Goal: Task Accomplishment & Management: Use online tool/utility

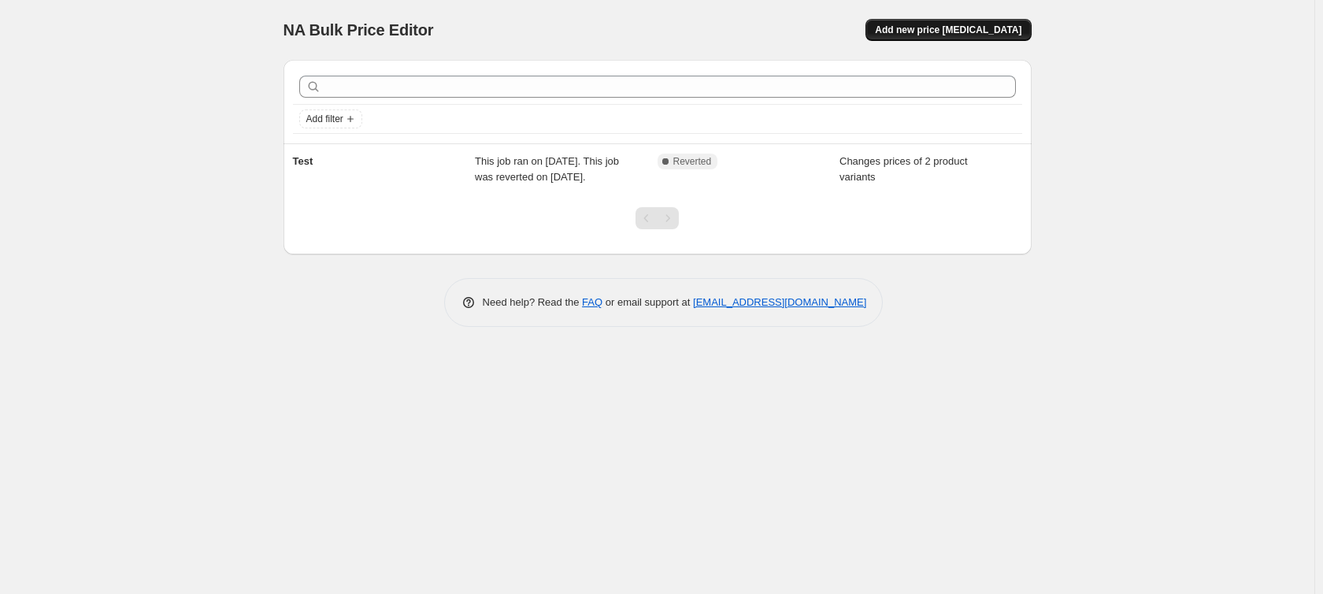
click at [975, 30] on span "Add new price [MEDICAL_DATA]" at bounding box center [948, 30] width 146 height 13
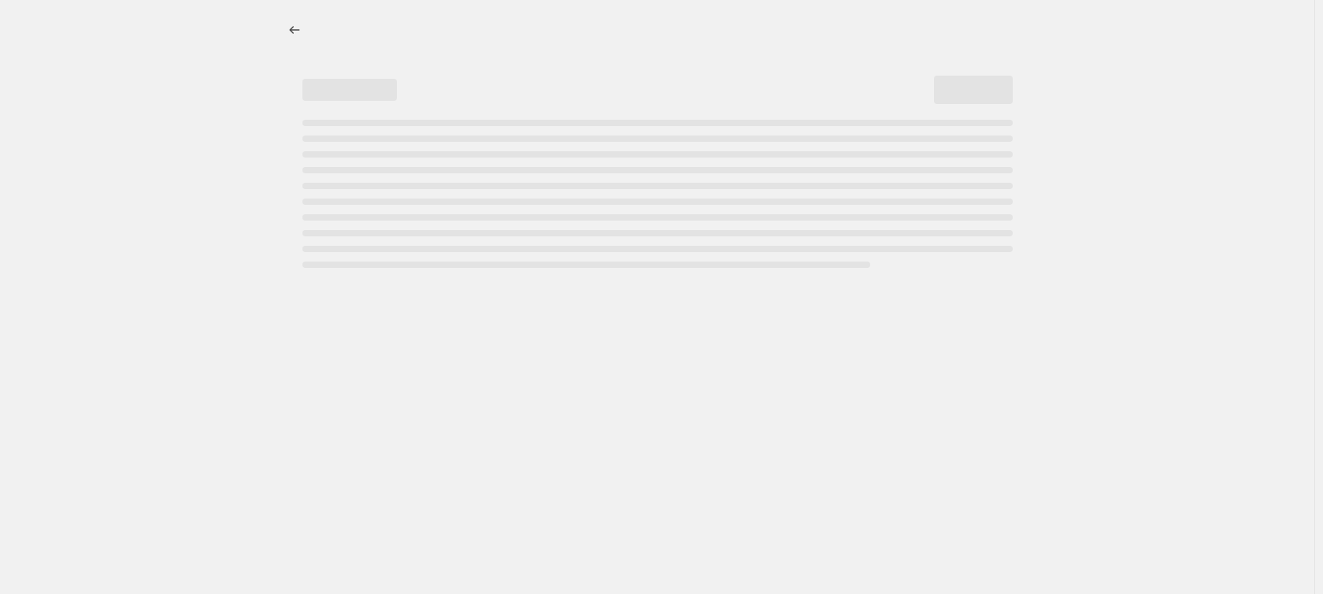
select select "percentage"
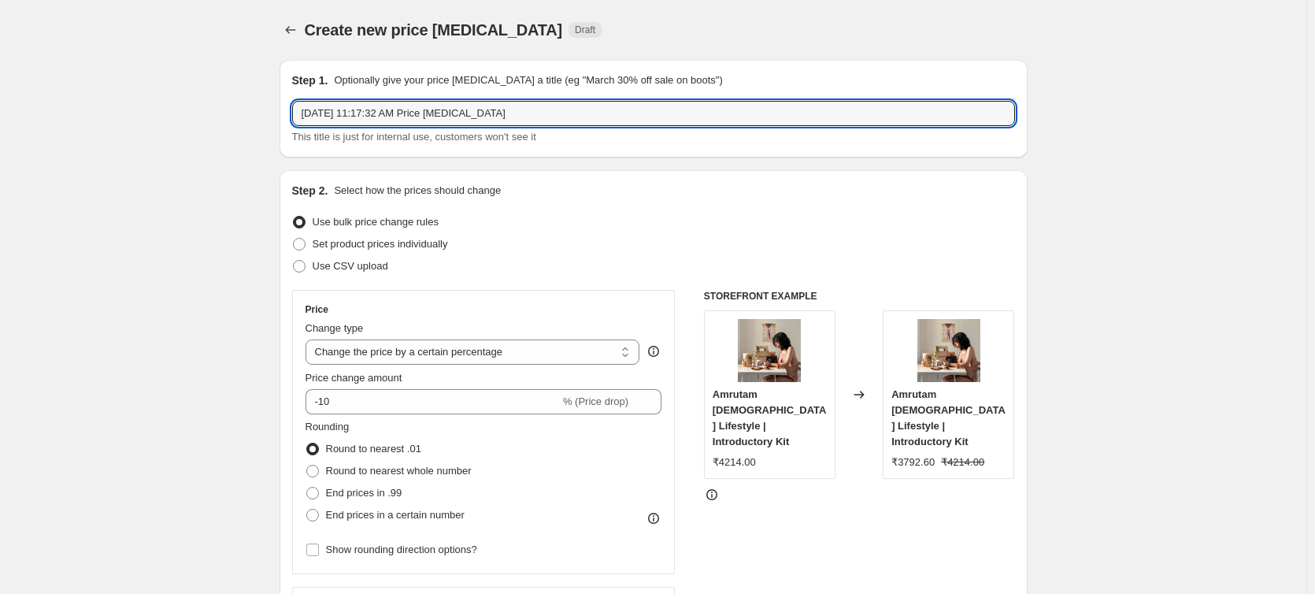
drag, startPoint x: 552, startPoint y: 110, endPoint x: -189, endPoint y: 103, distance: 740.9
click at [0, 103] on html "Home Settings Plans Skip to content Create new price [MEDICAL_DATA]. This page …" at bounding box center [657, 297] width 1315 height 594
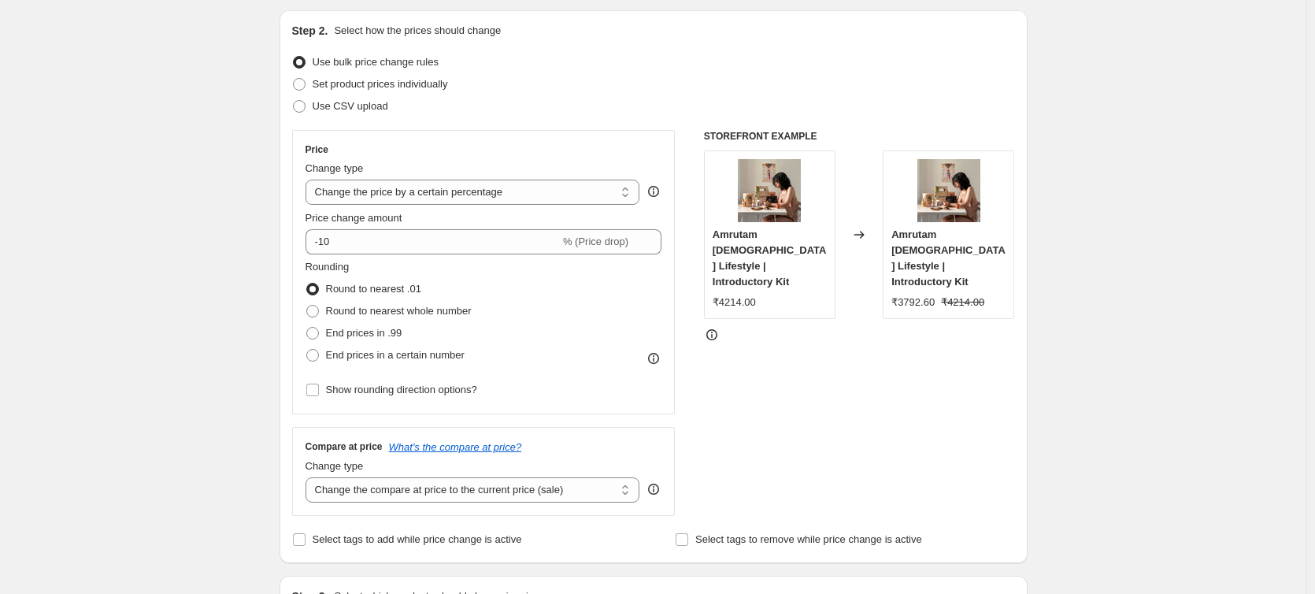
scroll to position [183, 0]
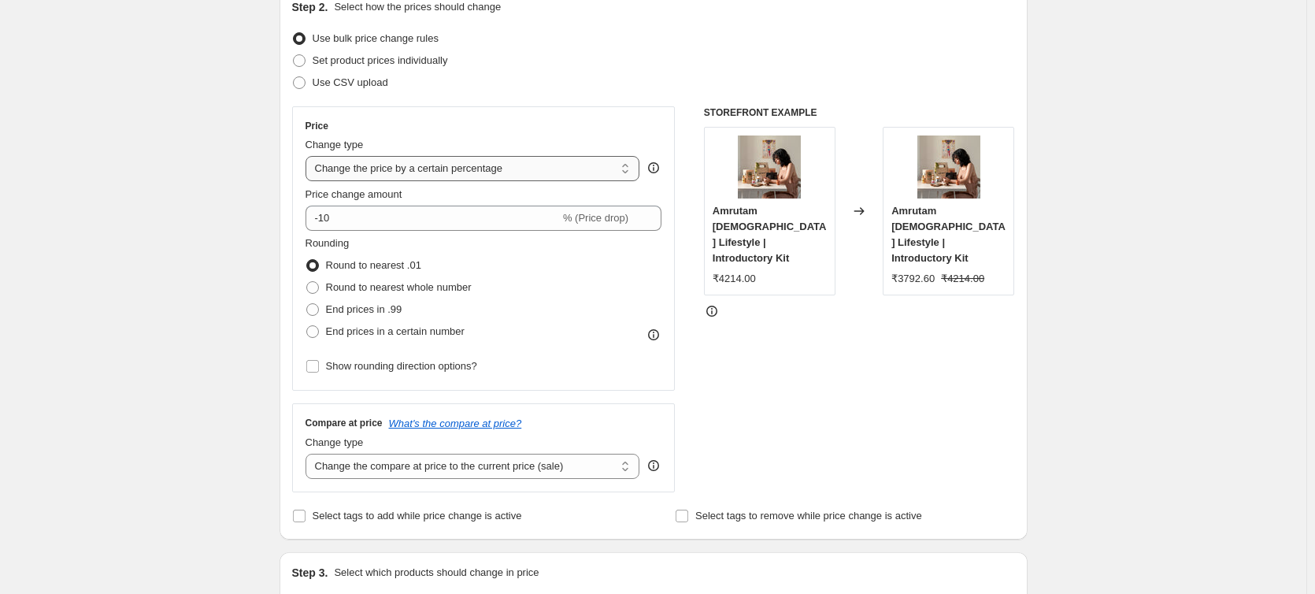
type input "Shringar Sale"
click at [505, 167] on select "Change the price to a certain amount Change the price by a certain amount Chang…" at bounding box center [472, 168] width 335 height 25
select select "to"
click at [309, 156] on select "Change the price to a certain amount Change the price by a certain amount Chang…" at bounding box center [472, 168] width 335 height 25
type input "80.00"
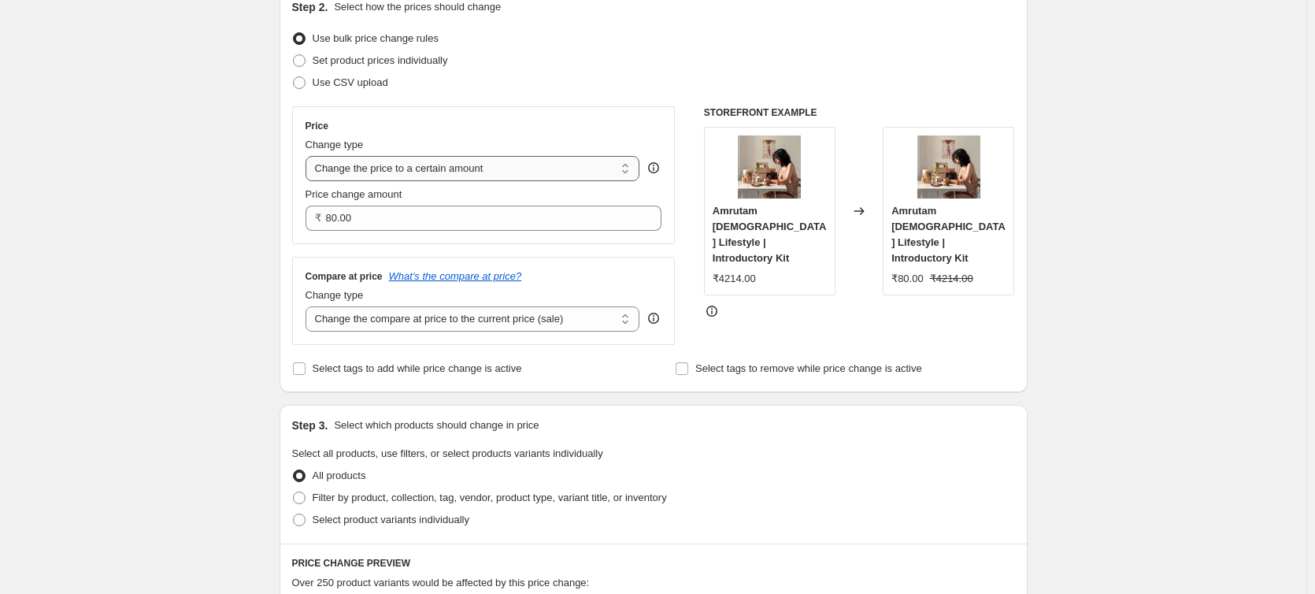
click at [439, 169] on select "Change the price to a certain amount Change the price by a certain amount Chang…" at bounding box center [472, 168] width 335 height 25
select select "percentage"
click at [309, 156] on select "Change the price to a certain amount Change the price by a certain amount Chang…" at bounding box center [472, 168] width 335 height 25
type input "-15"
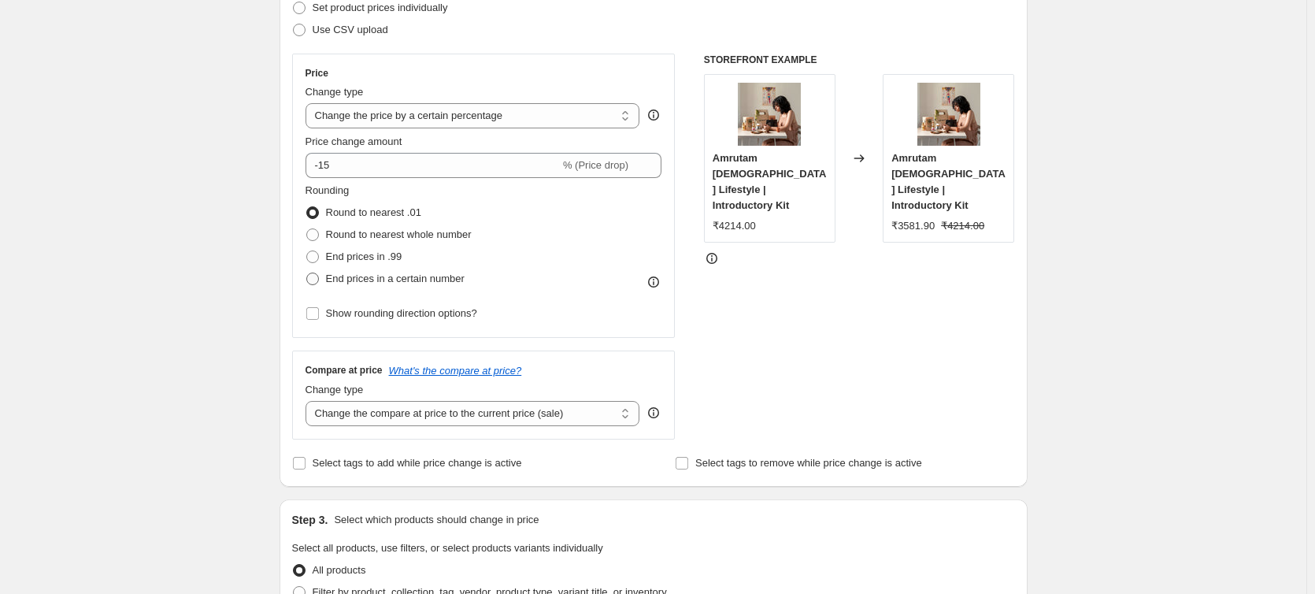
scroll to position [262, 0]
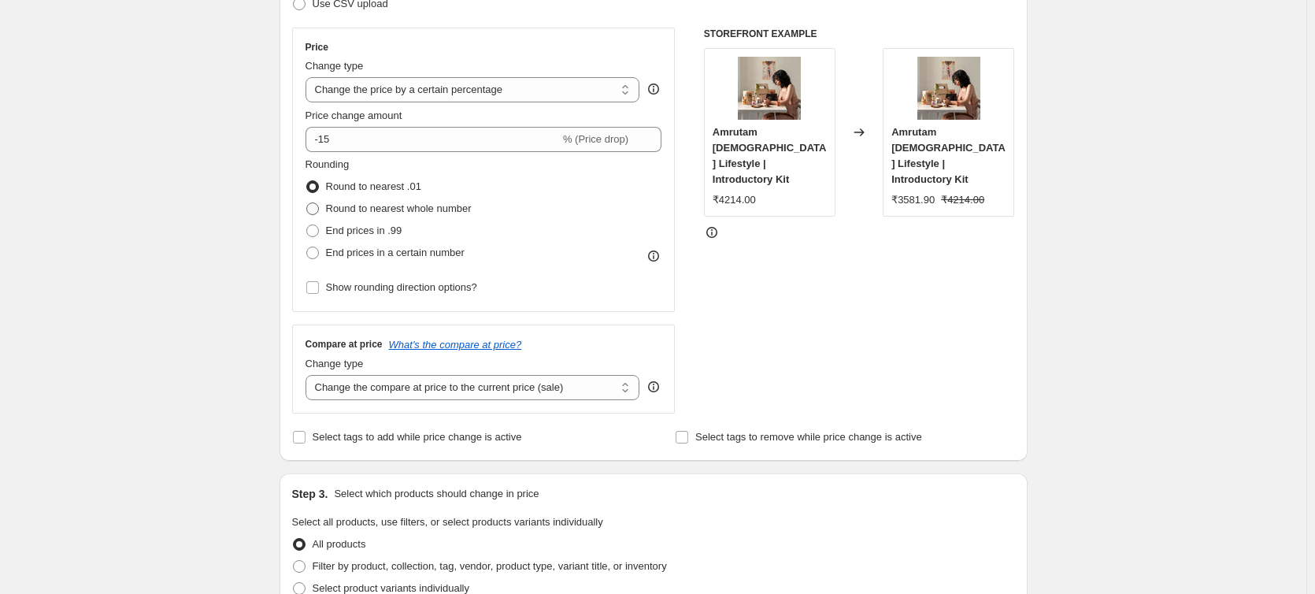
click at [319, 211] on span at bounding box center [312, 208] width 13 height 13
click at [307, 203] on input "Round to nearest whole number" at bounding box center [306, 202] width 1 height 1
radio input "true"
click at [328, 235] on label "End prices in .99" at bounding box center [353, 231] width 97 height 22
click at [307, 225] on input "End prices in .99" at bounding box center [306, 224] width 1 height 1
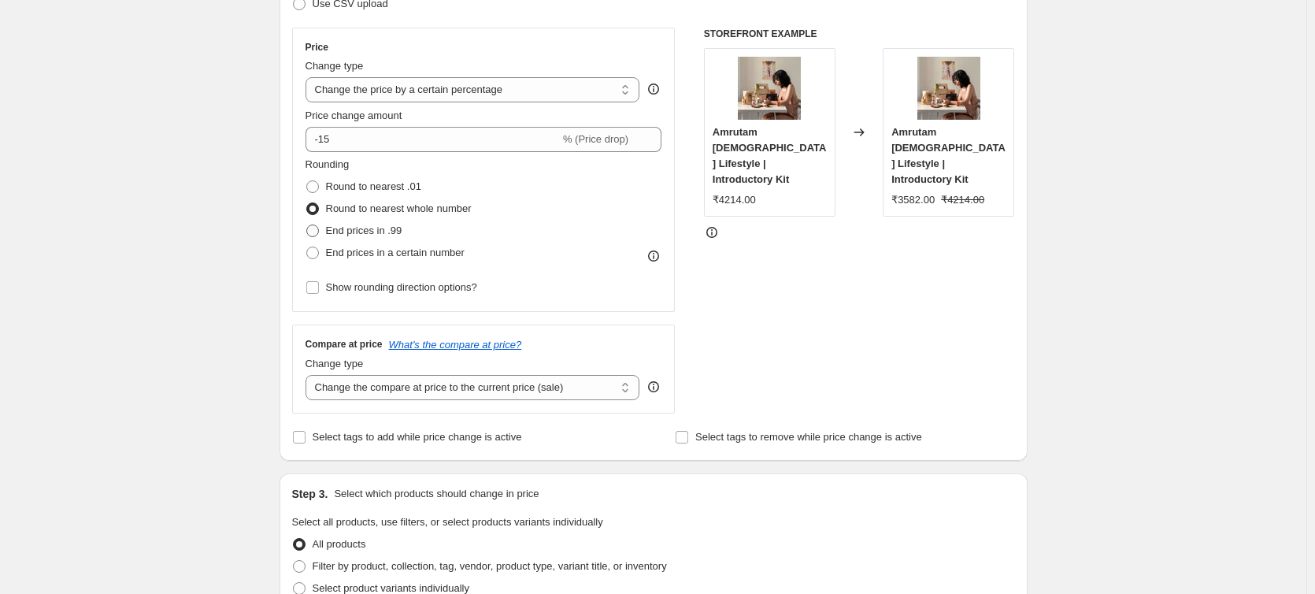
radio input "true"
click at [328, 261] on label "End prices in a certain number" at bounding box center [384, 253] width 159 height 22
click at [307, 247] on input "End prices in a certain number" at bounding box center [306, 246] width 1 height 1
radio input "true"
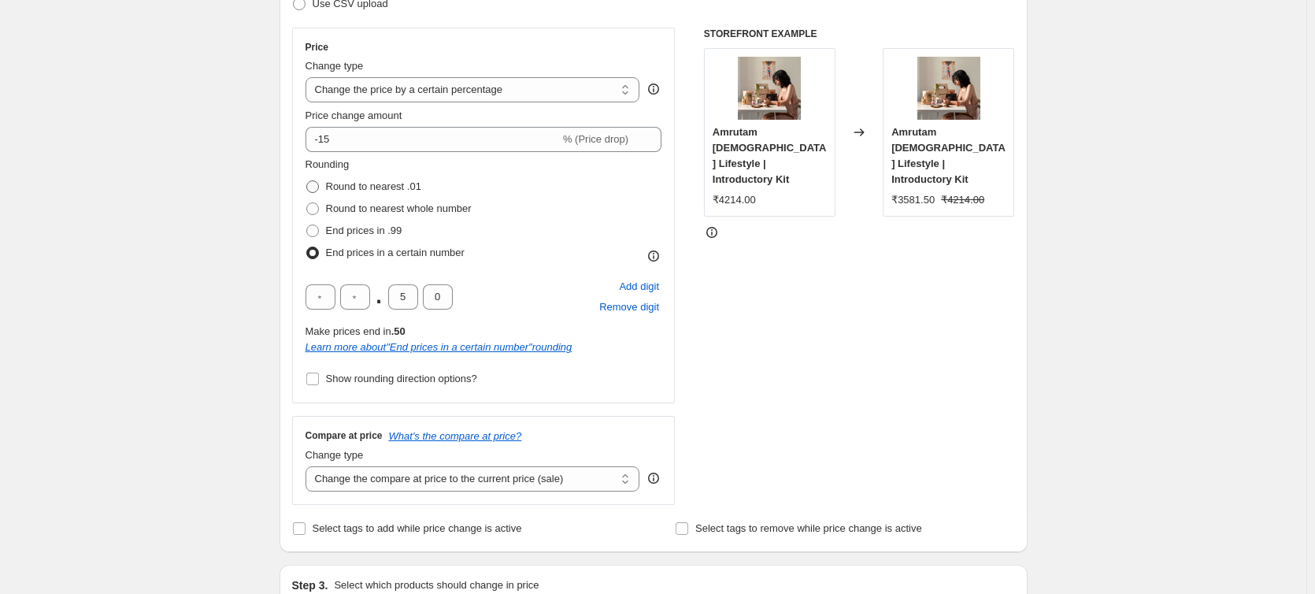
click at [368, 184] on span "Round to nearest .01" at bounding box center [373, 186] width 95 height 12
click at [307, 181] on input "Round to nearest .01" at bounding box center [306, 180] width 1 height 1
radio input "true"
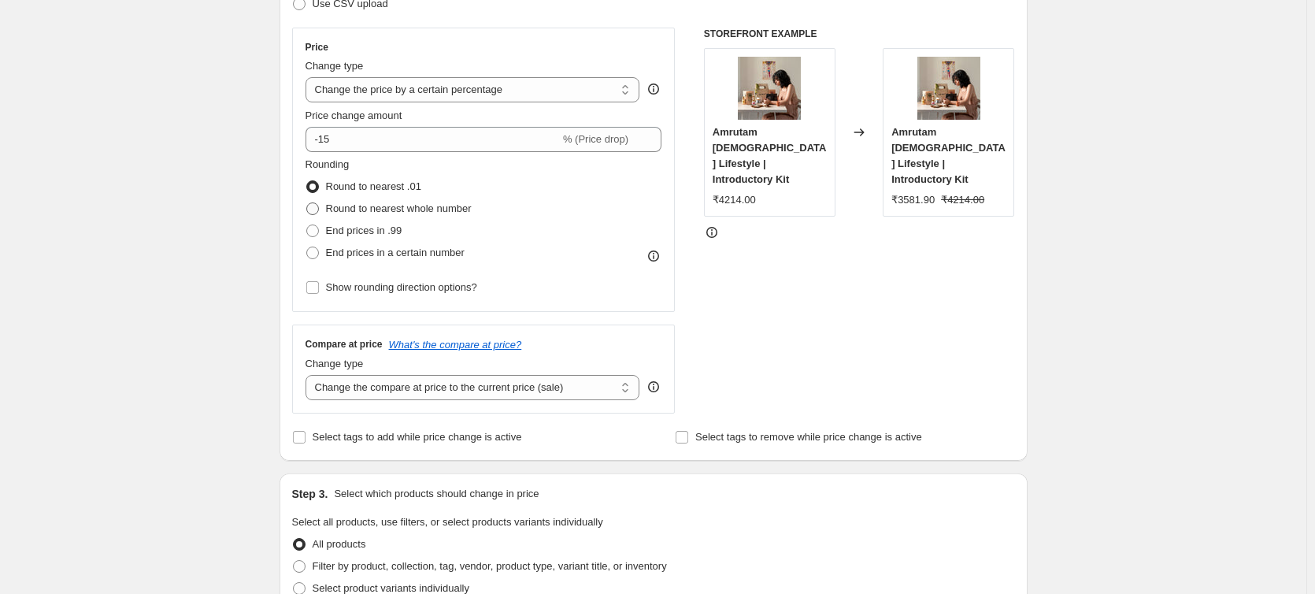
click at [387, 211] on span "Round to nearest whole number" at bounding box center [399, 208] width 146 height 12
click at [307, 203] on input "Round to nearest whole number" at bounding box center [306, 202] width 1 height 1
radio input "true"
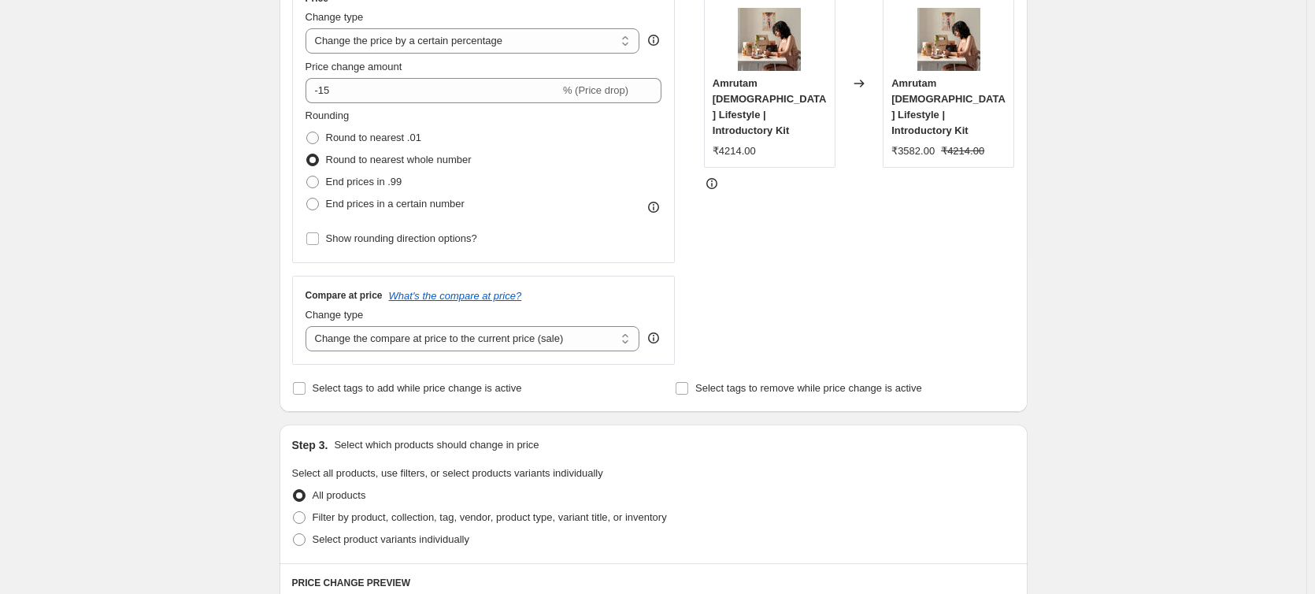
scroll to position [315, 0]
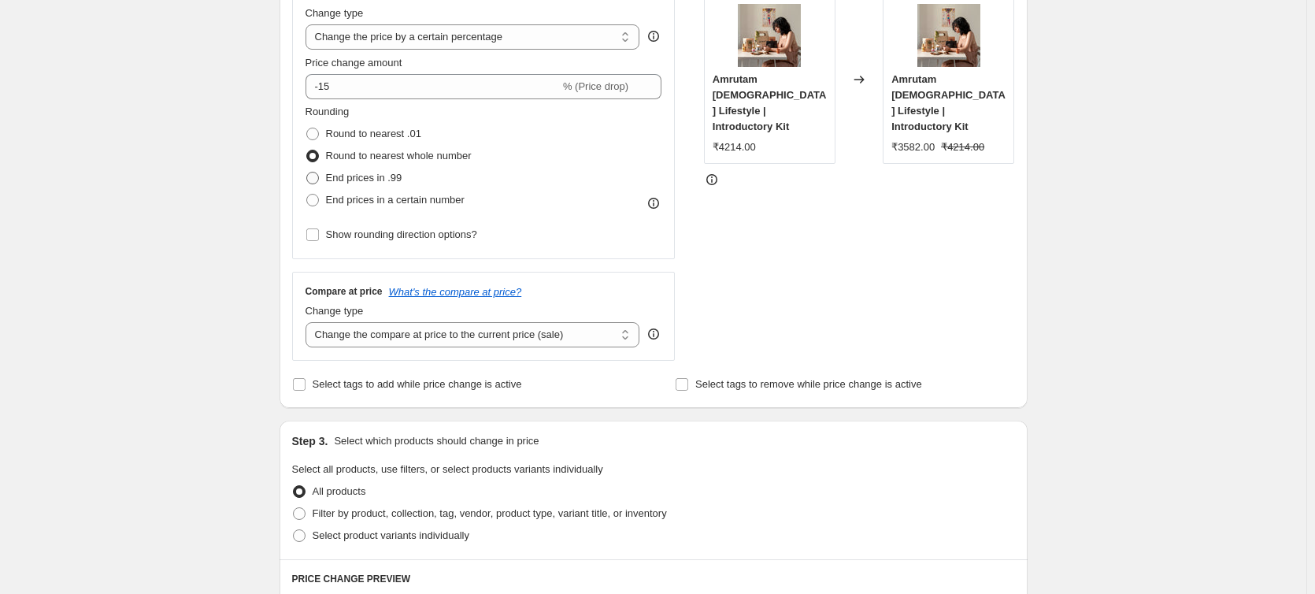
click at [353, 179] on span "End prices in .99" at bounding box center [364, 178] width 76 height 12
click at [307, 172] on input "End prices in .99" at bounding box center [306, 172] width 1 height 1
radio input "true"
click at [391, 205] on span "End prices in a certain number" at bounding box center [395, 200] width 139 height 12
click at [307, 194] on input "End prices in a certain number" at bounding box center [306, 194] width 1 height 1
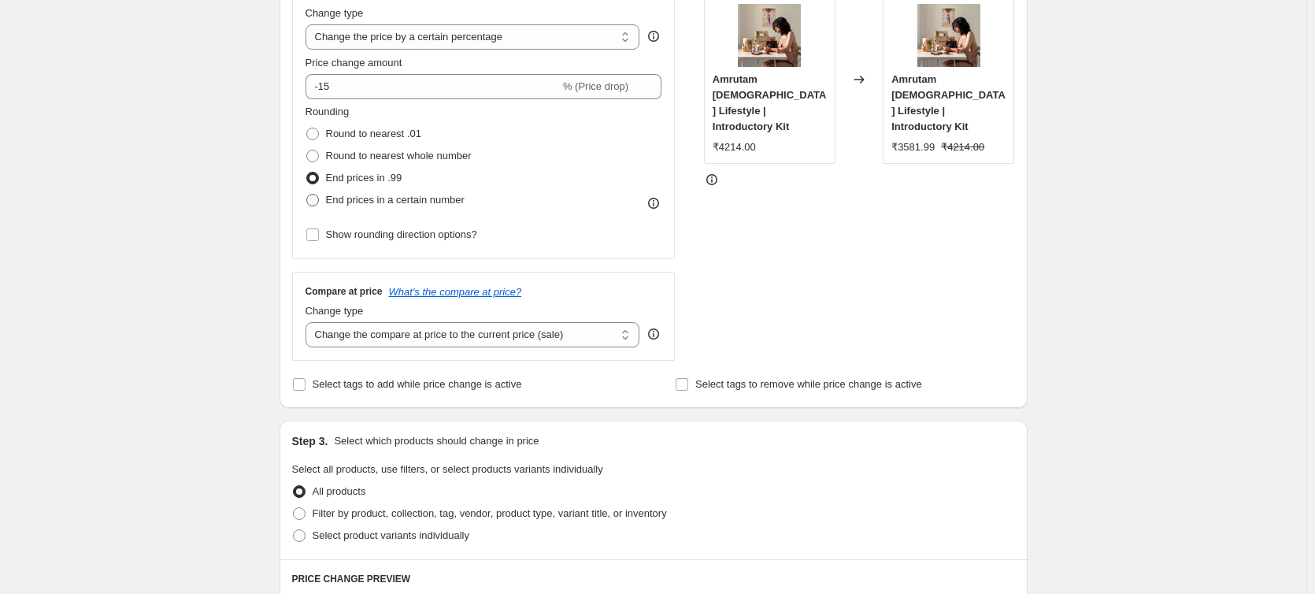
radio input "true"
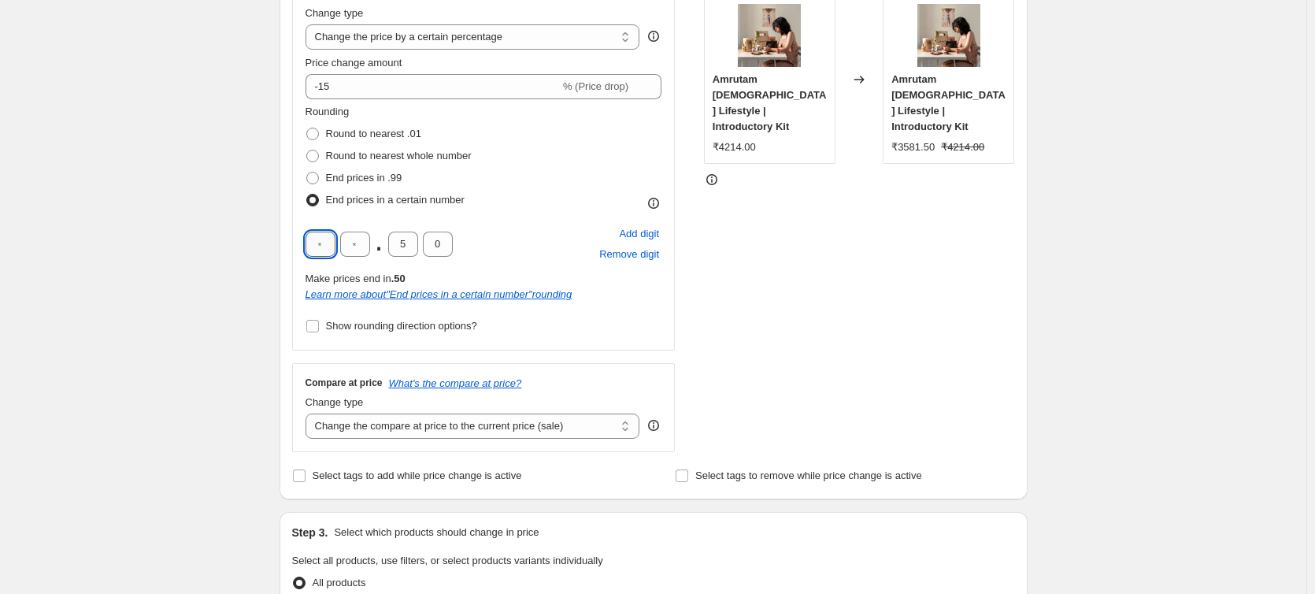
click at [319, 243] on input "text" at bounding box center [320, 243] width 30 height 25
type input "9"
type input "0"
click at [147, 247] on div "Create new price [MEDICAL_DATA]. This page is ready Create new price [MEDICAL_D…" at bounding box center [653, 528] width 1306 height 1686
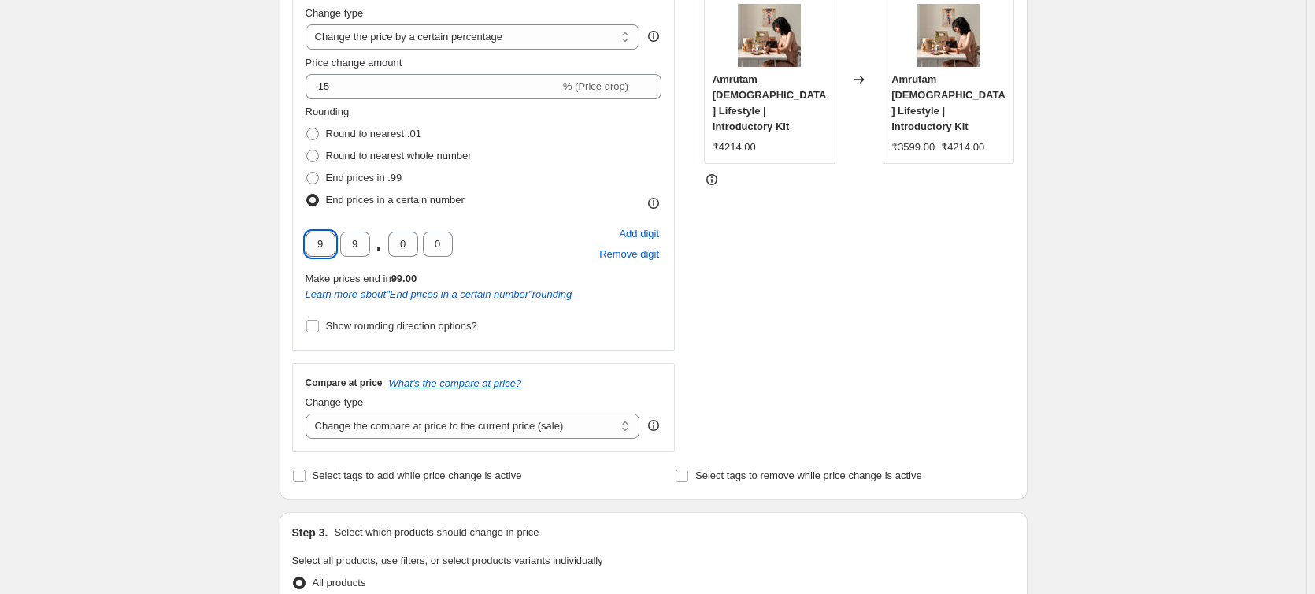
click at [329, 244] on input "9" at bounding box center [320, 243] width 30 height 25
type input "5"
type input "0"
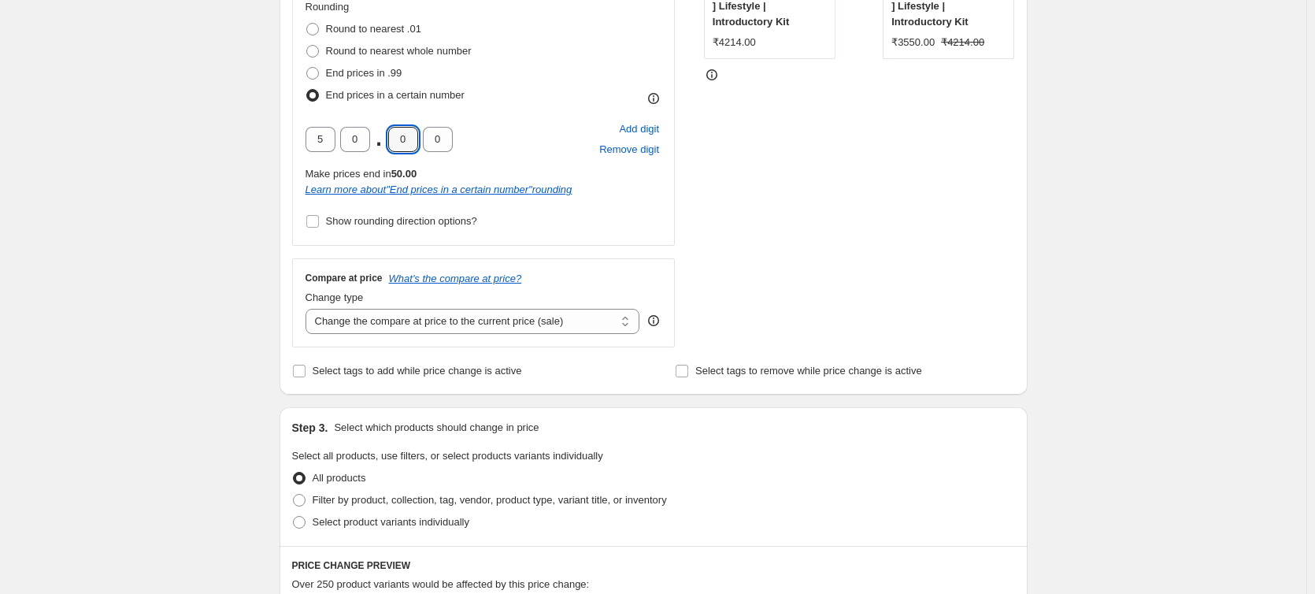
scroll to position [472, 0]
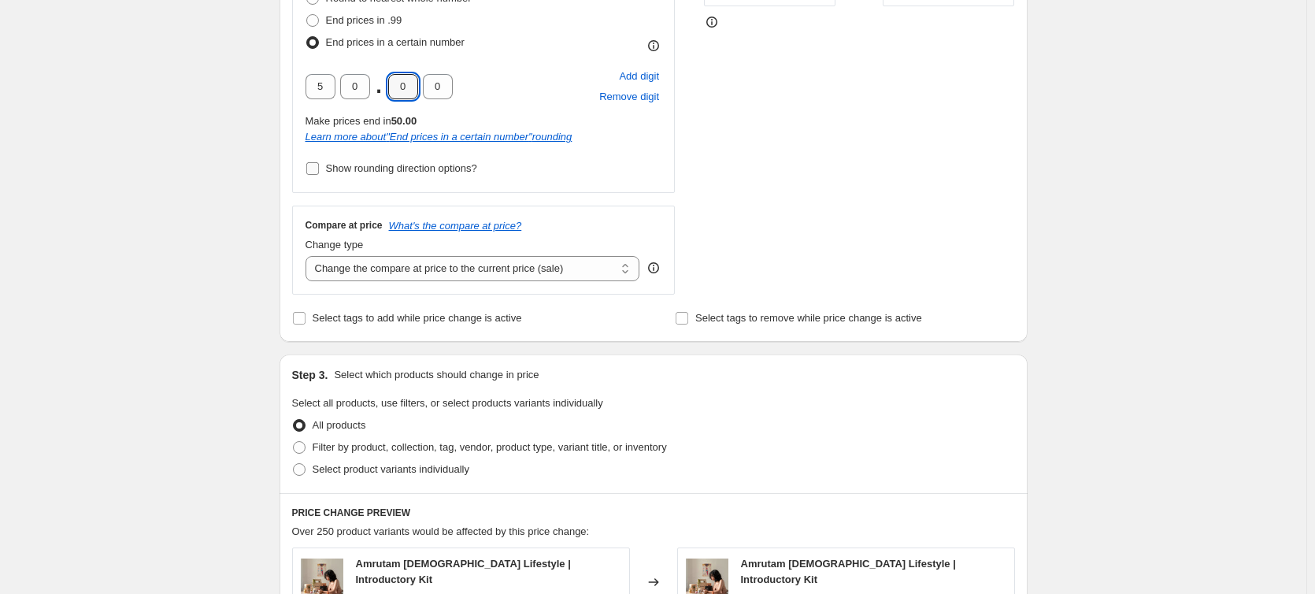
click at [315, 169] on input "Show rounding direction options?" at bounding box center [312, 168] width 13 height 13
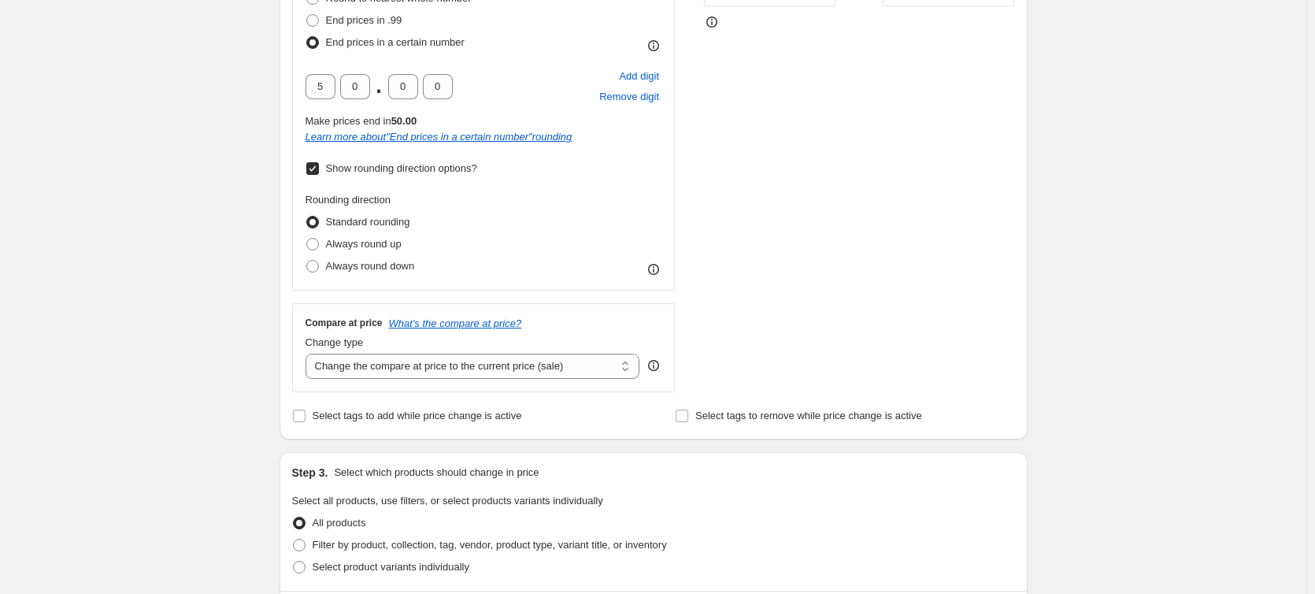
click at [315, 169] on input "Show rounding direction options?" at bounding box center [312, 168] width 13 height 13
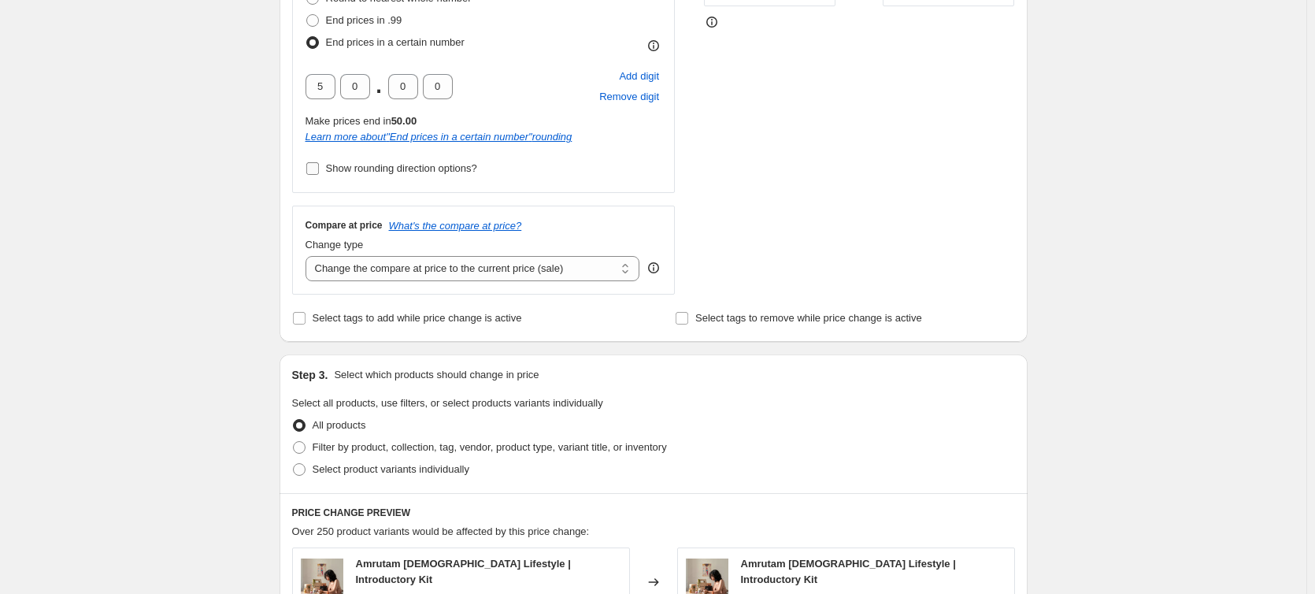
click at [390, 170] on span "Show rounding direction options?" at bounding box center [401, 168] width 151 height 12
click at [319, 170] on input "Show rounding direction options?" at bounding box center [312, 168] width 13 height 13
checkbox input "true"
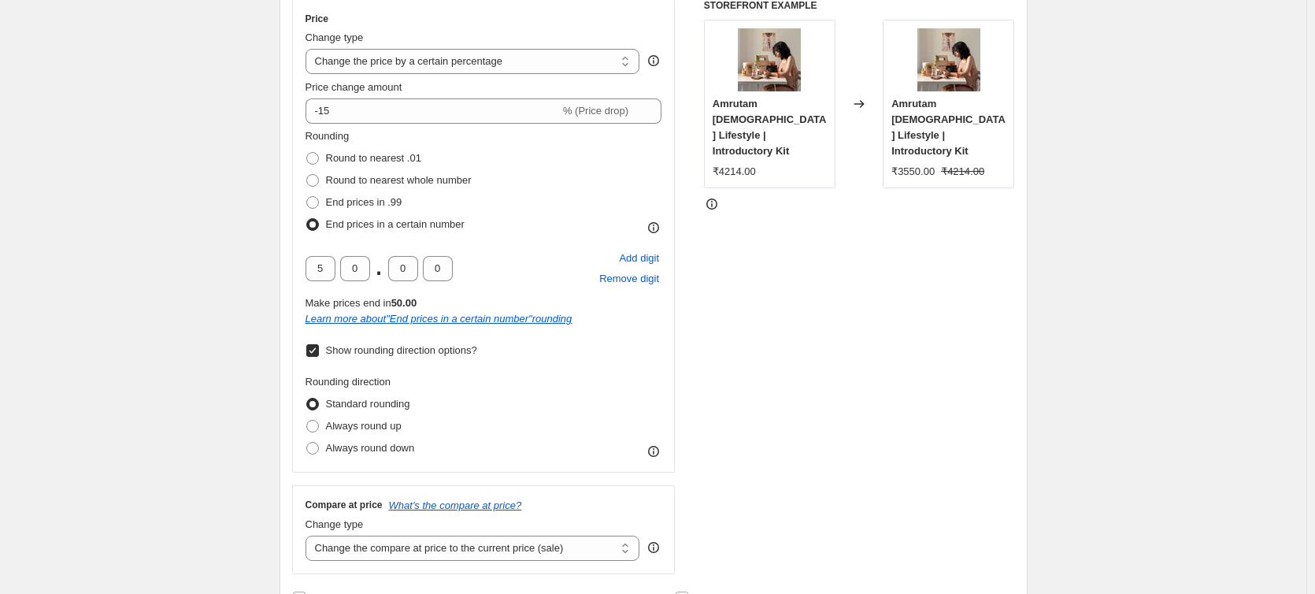
scroll to position [315, 0]
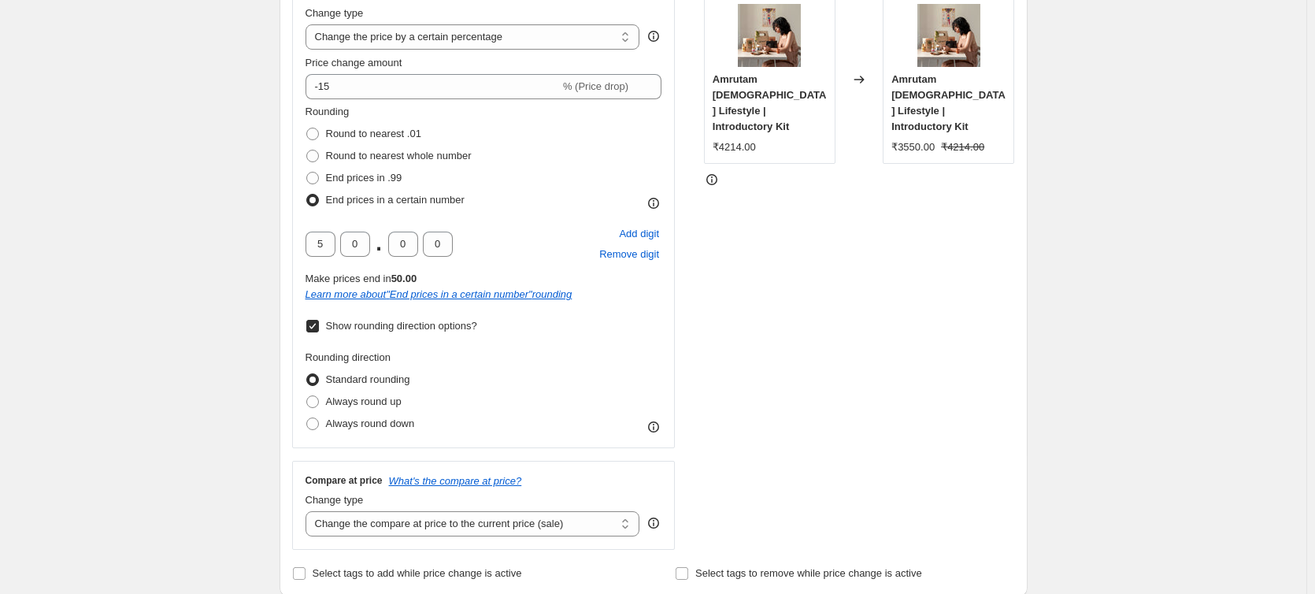
click at [920, 139] on div "₹3550.00" at bounding box center [912, 147] width 43 height 16
drag, startPoint x: 901, startPoint y: 132, endPoint x: 929, endPoint y: 131, distance: 27.6
click at [929, 139] on div "₹3550.00" at bounding box center [912, 147] width 43 height 16
click at [923, 139] on div "₹3550.00" at bounding box center [912, 147] width 43 height 16
drag, startPoint x: 919, startPoint y: 131, endPoint x: 901, endPoint y: 131, distance: 18.1
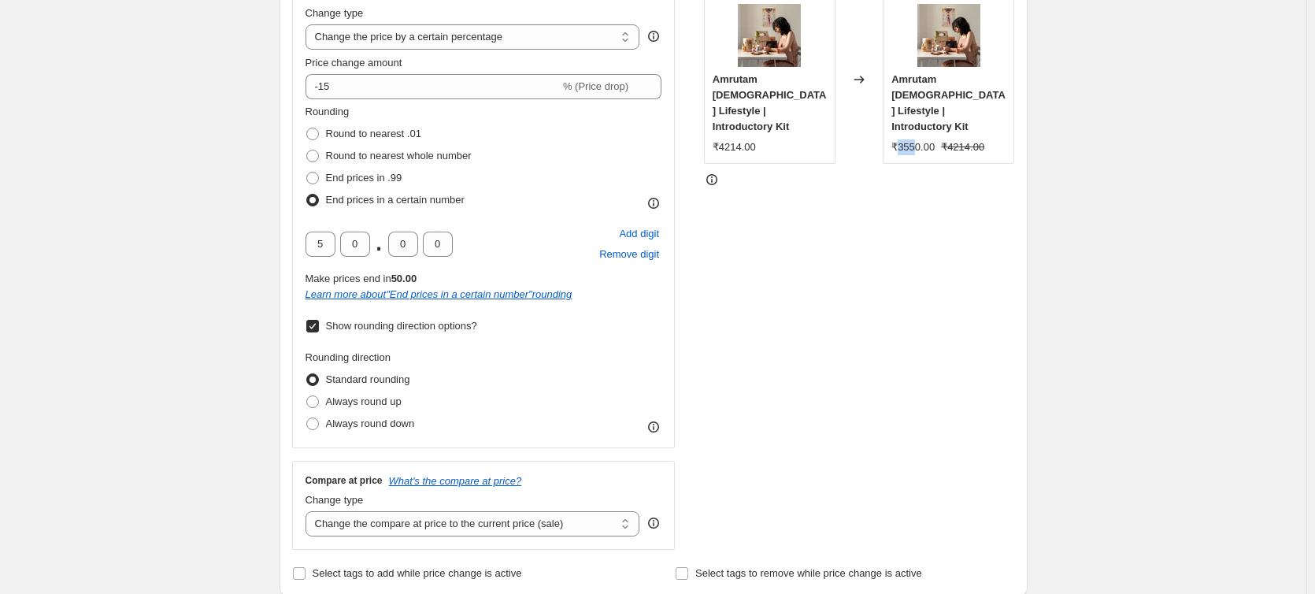
click at [901, 139] on div "₹3550.00" at bounding box center [912, 147] width 43 height 16
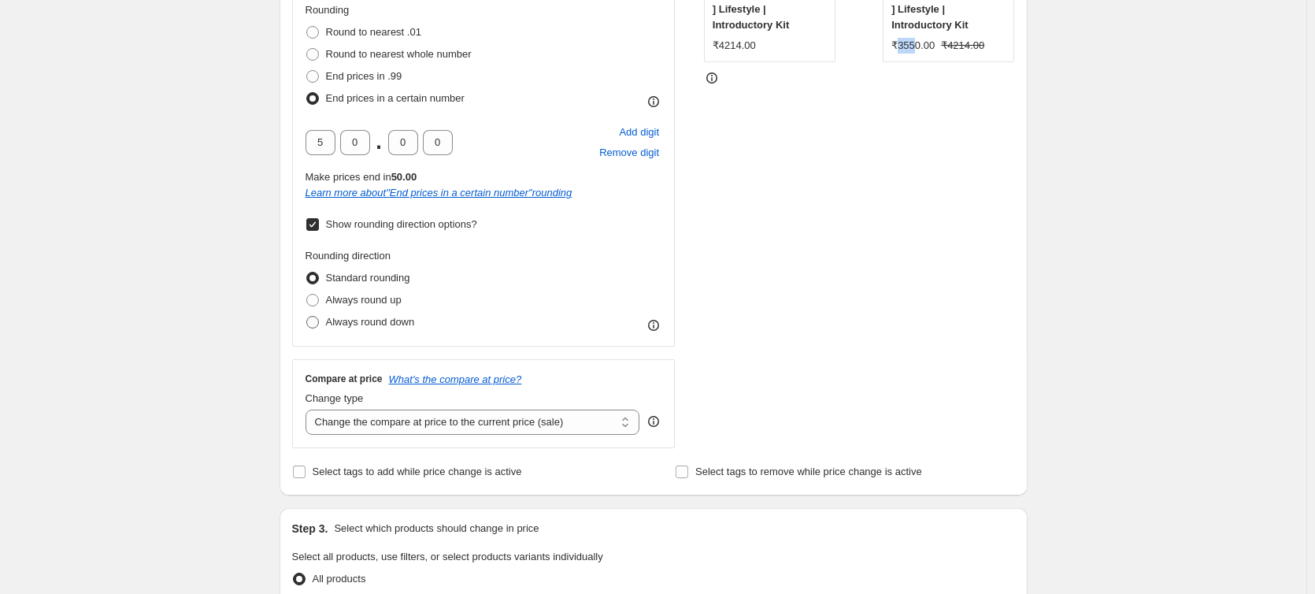
scroll to position [420, 0]
click at [366, 295] on span "Always round up" at bounding box center [364, 297] width 76 height 12
click at [307, 291] on input "Always round up" at bounding box center [306, 291] width 1 height 1
radio input "true"
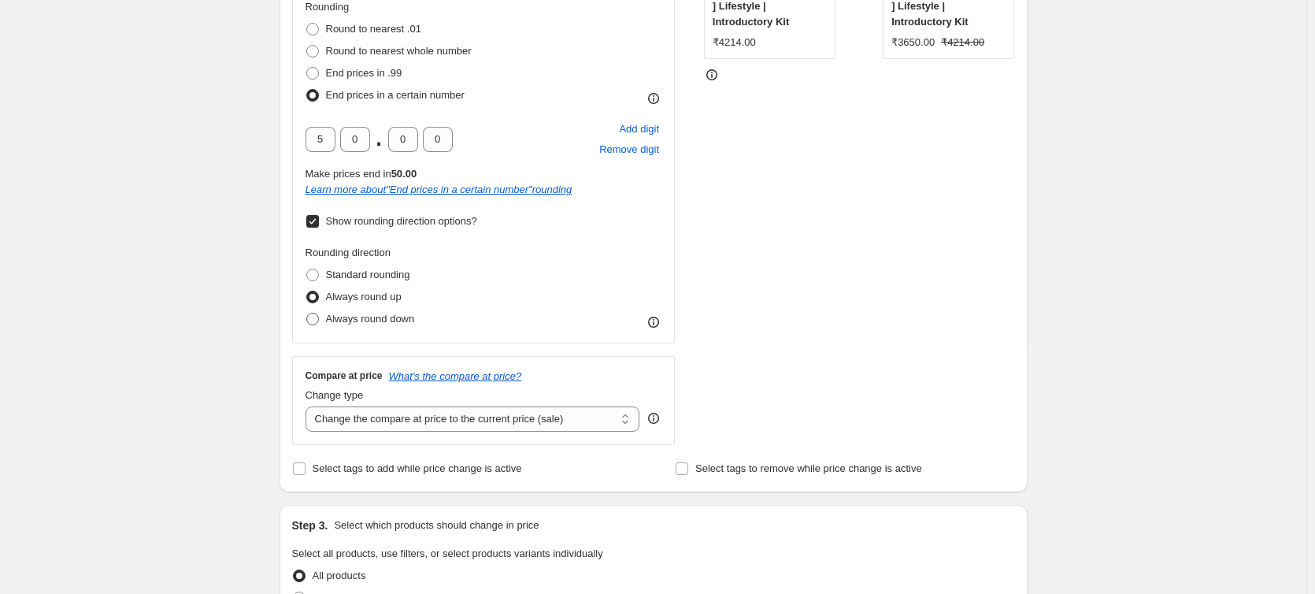
click at [383, 325] on span "Always round down" at bounding box center [370, 319] width 89 height 16
click at [307, 313] on input "Always round down" at bounding box center [306, 313] width 1 height 1
radio input "true"
click at [319, 221] on input "Show rounding direction options?" at bounding box center [312, 221] width 13 height 13
checkbox input "false"
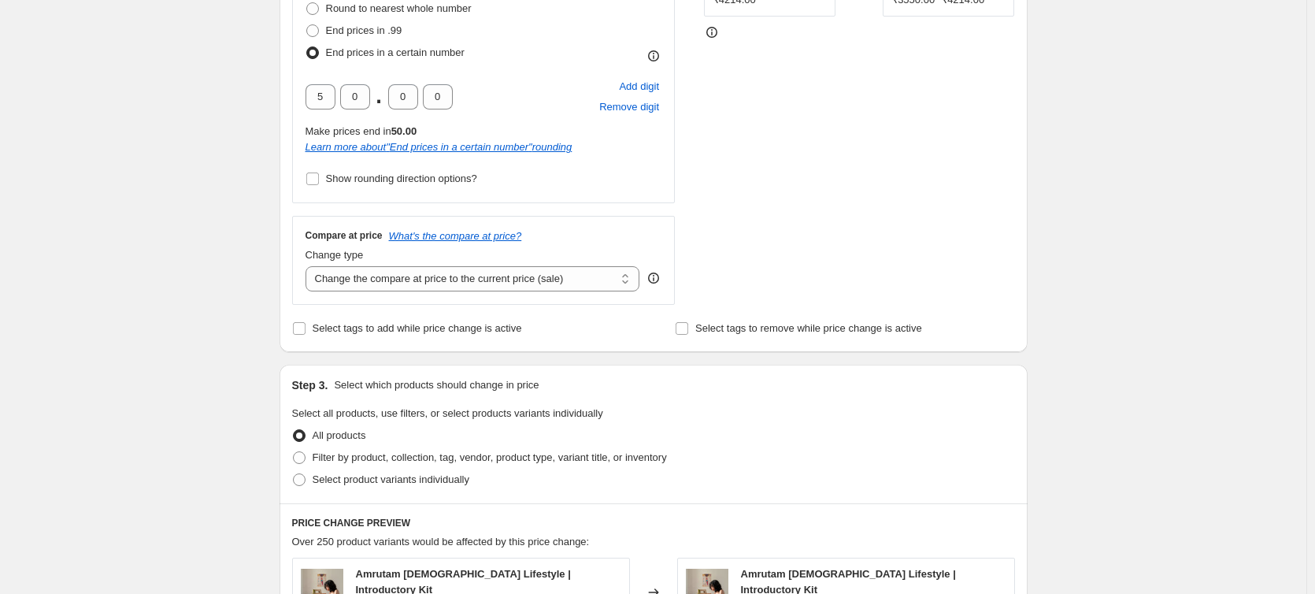
scroll to position [472, 0]
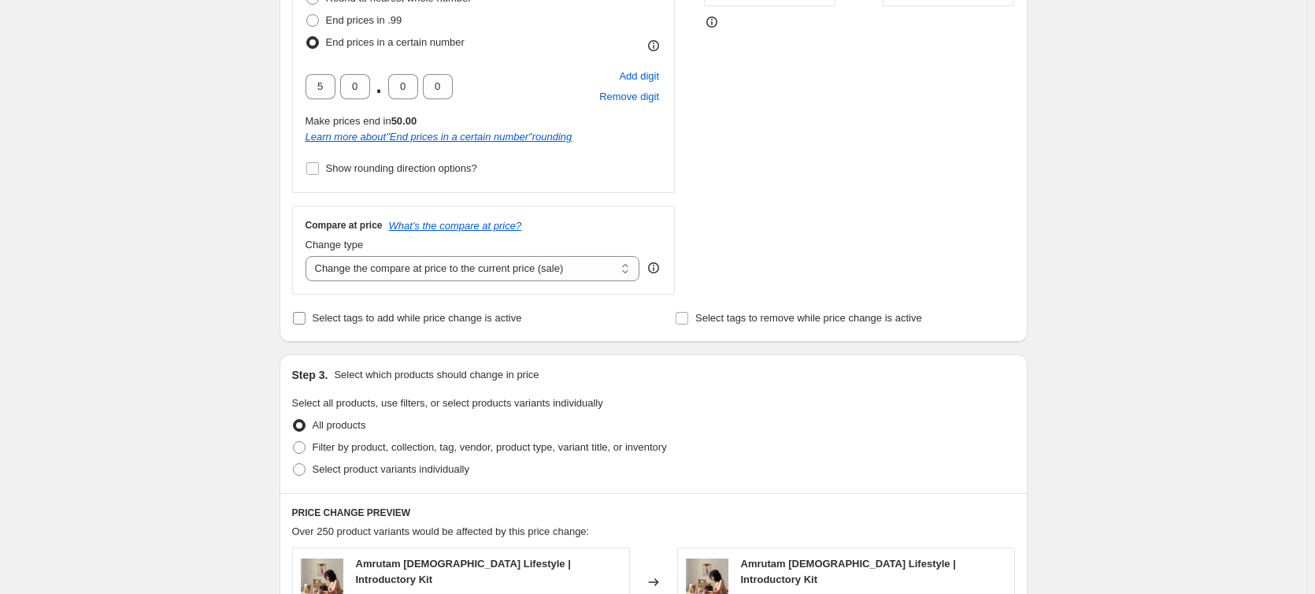
click at [453, 316] on span "Select tags to add while price change is active" at bounding box center [417, 318] width 209 height 12
click at [305, 316] on input "Select tags to add while price change is active" at bounding box center [299, 318] width 13 height 13
checkbox input "true"
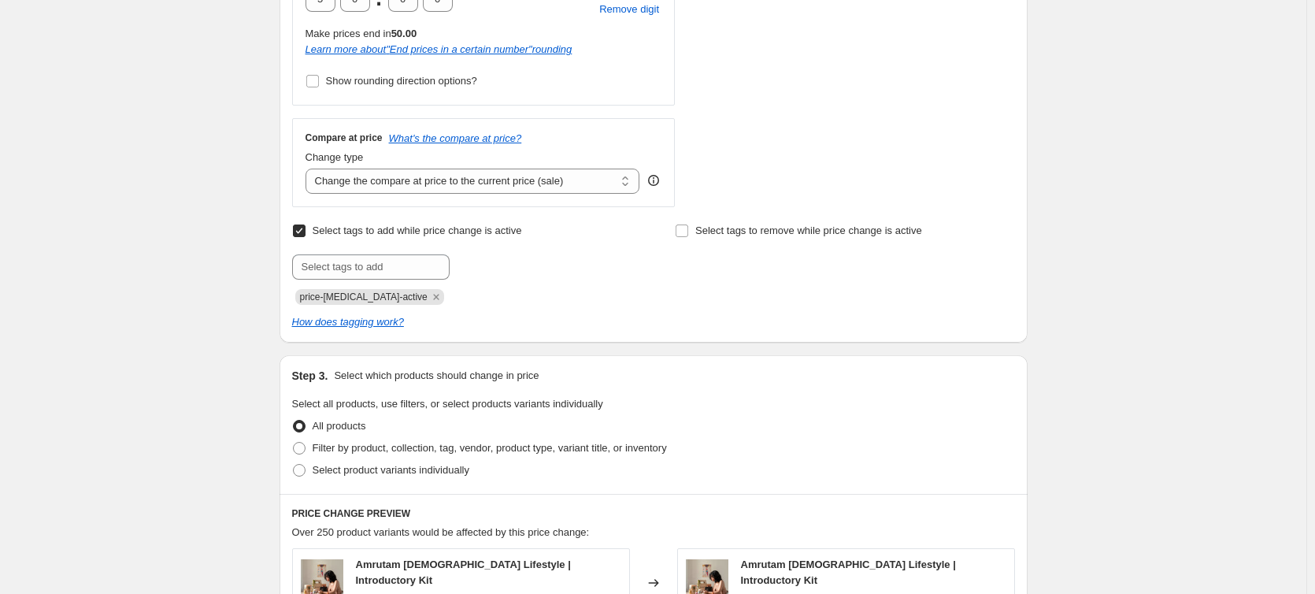
scroll to position [604, 0]
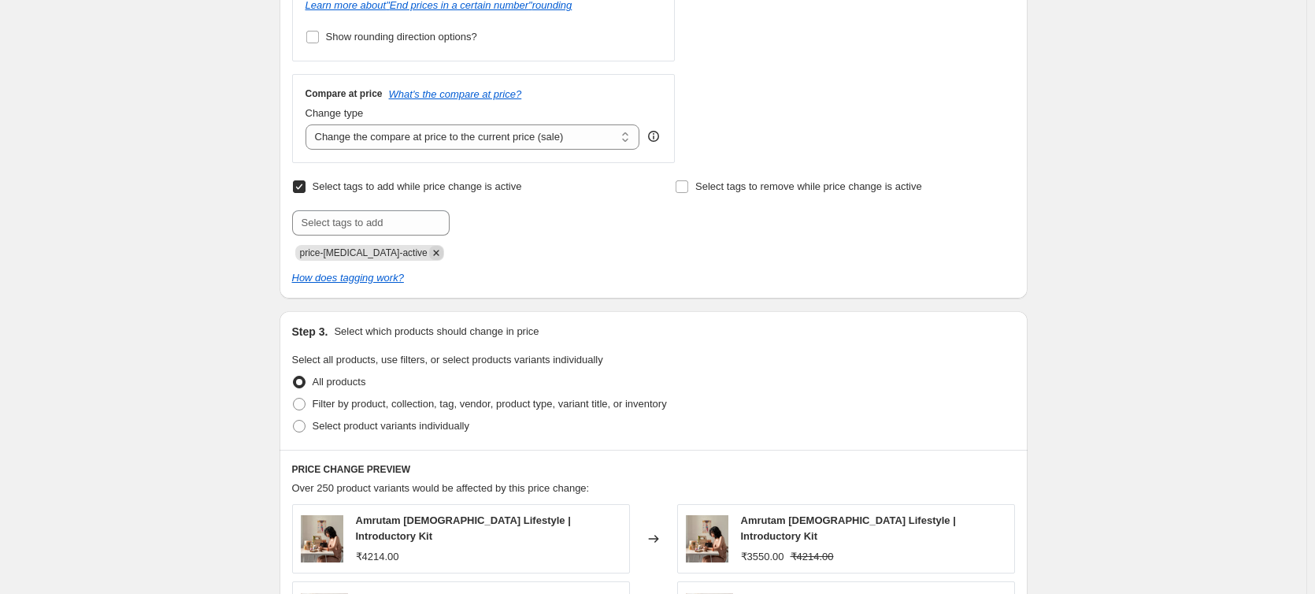
click at [433, 254] on icon "Remove price-change-job-active" at bounding box center [436, 253] width 6 height 6
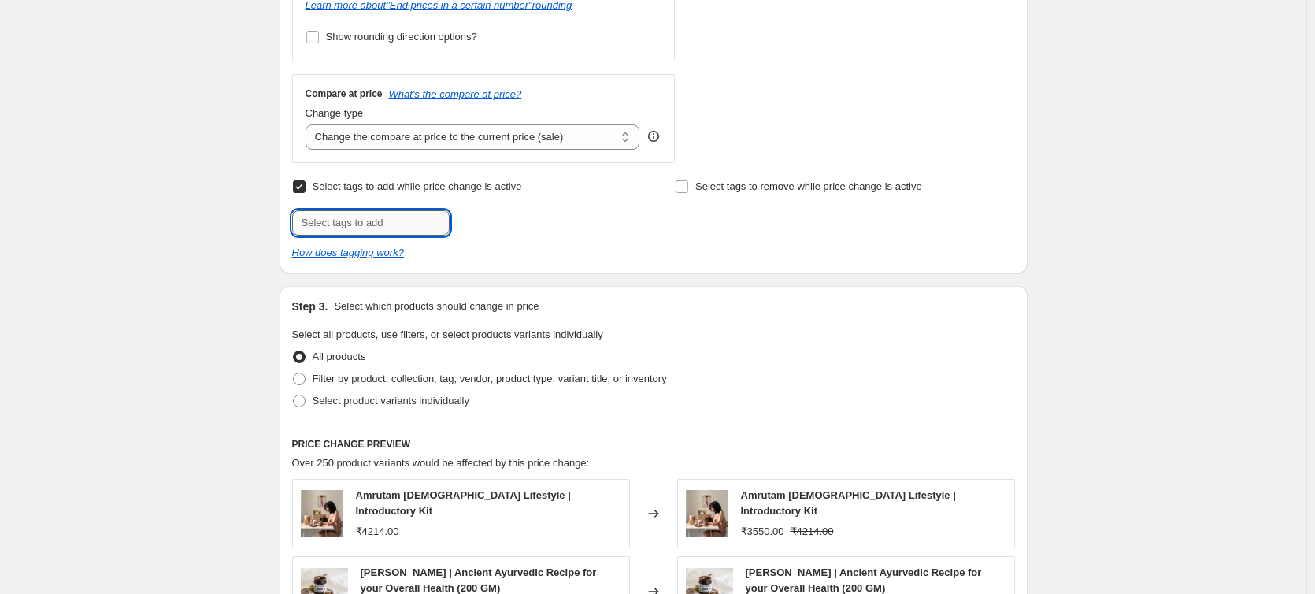
click at [398, 228] on input "text" at bounding box center [370, 222] width 157 height 25
type input "Shringar Sale Live"
click at [510, 213] on button "Add Shringar [PERSON_NAME]..." at bounding box center [537, 221] width 168 height 22
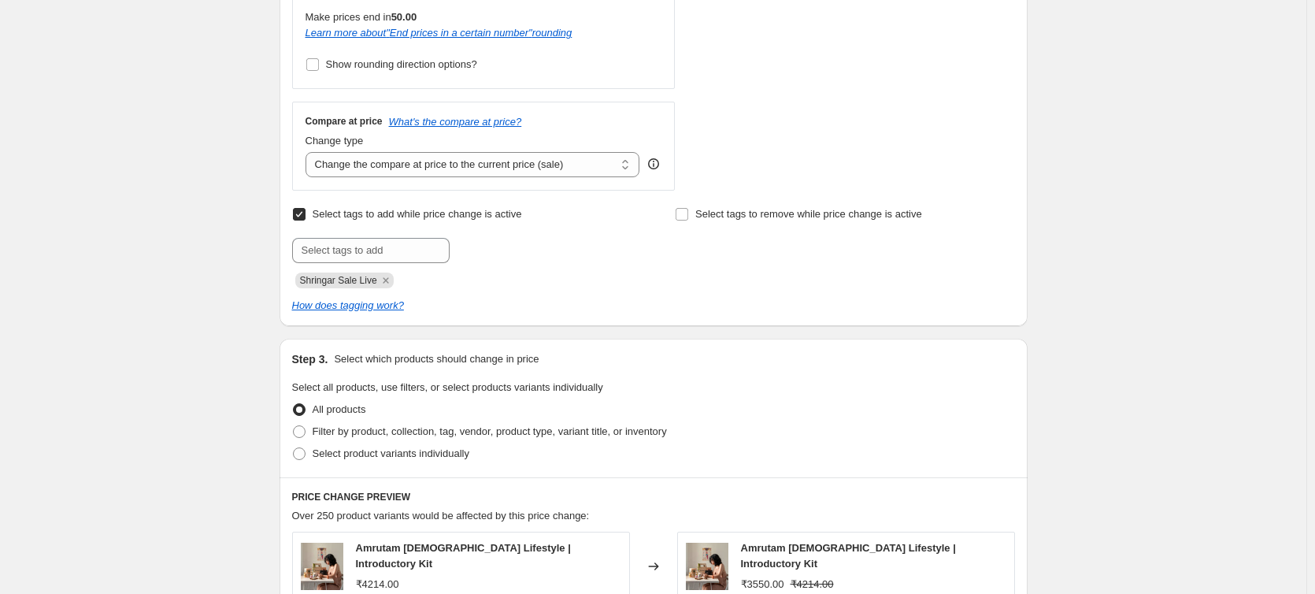
scroll to position [577, 0]
drag, startPoint x: 304, startPoint y: 277, endPoint x: 383, endPoint y: 276, distance: 79.5
click at [377, 276] on span "Shringar Sale Live" at bounding box center [338, 279] width 77 height 11
click at [680, 220] on span at bounding box center [682, 213] width 14 height 14
click at [680, 220] on input "Select tags to remove while price change is active" at bounding box center [681, 213] width 13 height 13
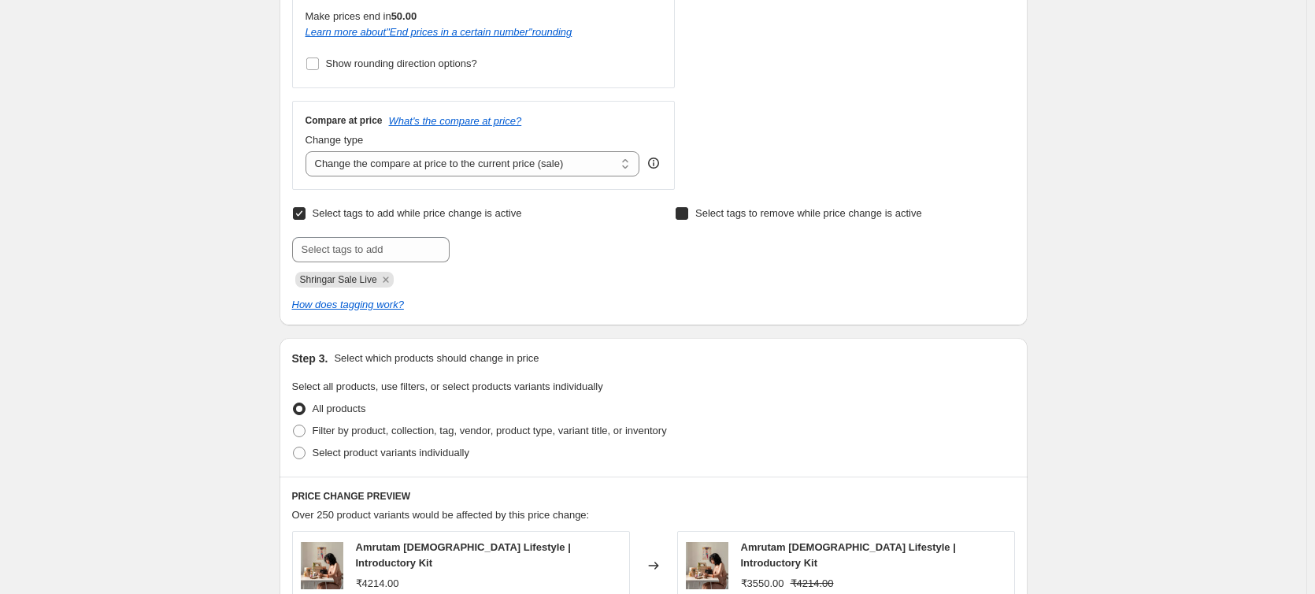
checkbox input "true"
drag, startPoint x: 384, startPoint y: 279, endPoint x: 291, endPoint y: 279, distance: 93.7
copy span "Shringar Sale Live"
click at [712, 242] on input "text" at bounding box center [753, 249] width 157 height 25
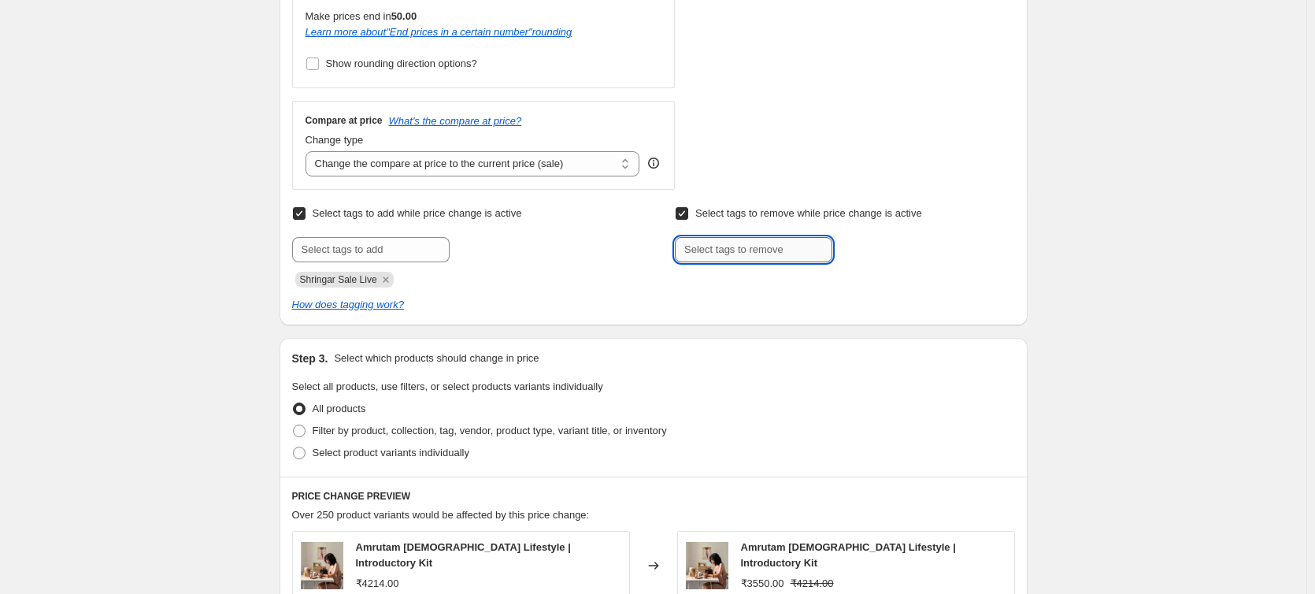
paste input "Shringar Sale Live"
type input "Shringar Sale Live"
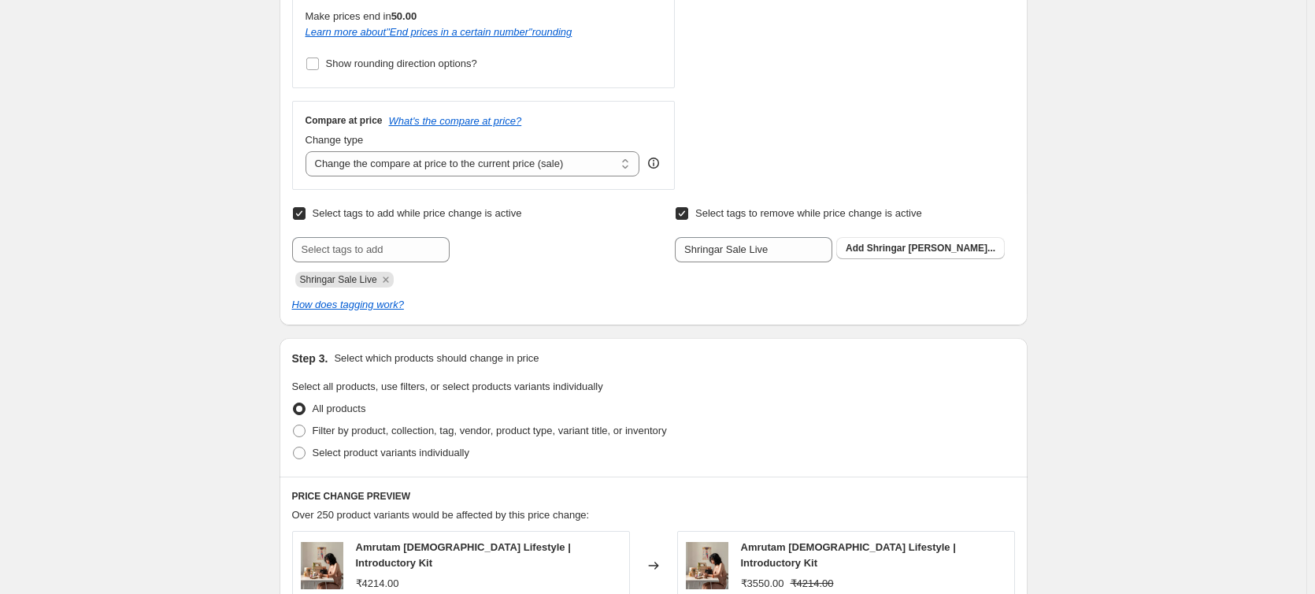
click at [683, 213] on input "Select tags to remove while price change is active" at bounding box center [681, 213] width 13 height 13
checkbox input "false"
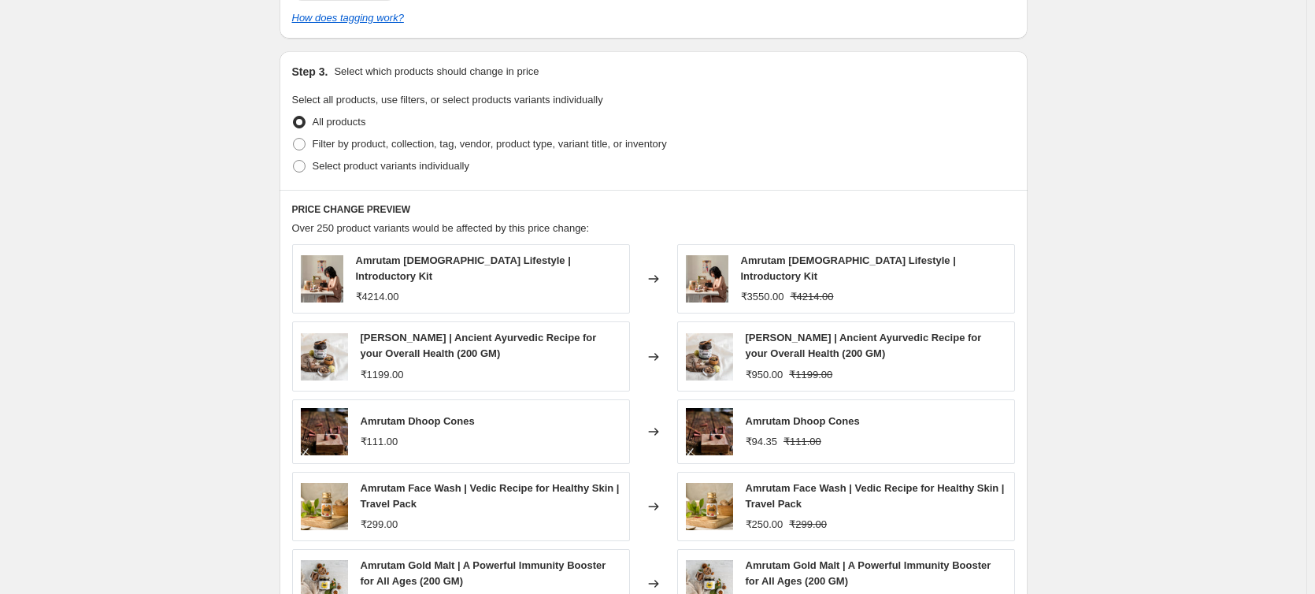
scroll to position [892, 0]
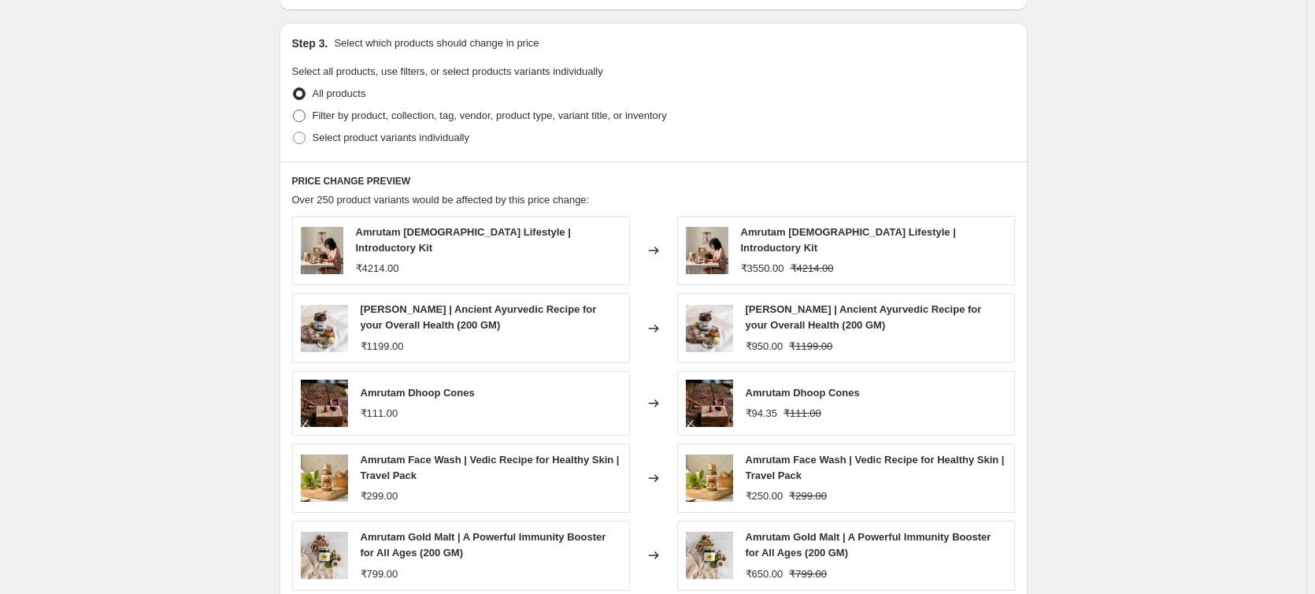
click at [346, 121] on span "Filter by product, collection, tag, vendor, product type, variant title, or inv…" at bounding box center [490, 115] width 354 height 12
click at [294, 110] on input "Filter by product, collection, tag, vendor, product type, variant title, or inv…" at bounding box center [293, 109] width 1 height 1
radio input "true"
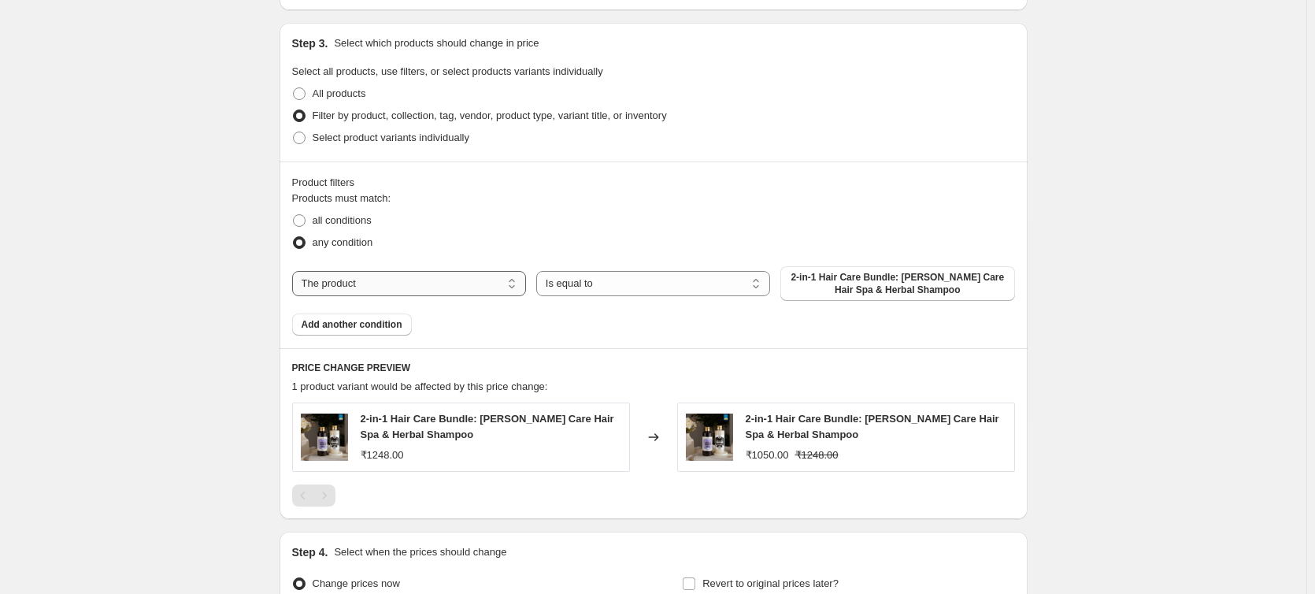
click at [497, 283] on select "The product The product's collection The product's tag The product's vendor The…" at bounding box center [409, 283] width 234 height 25
select select "inventory_quantity"
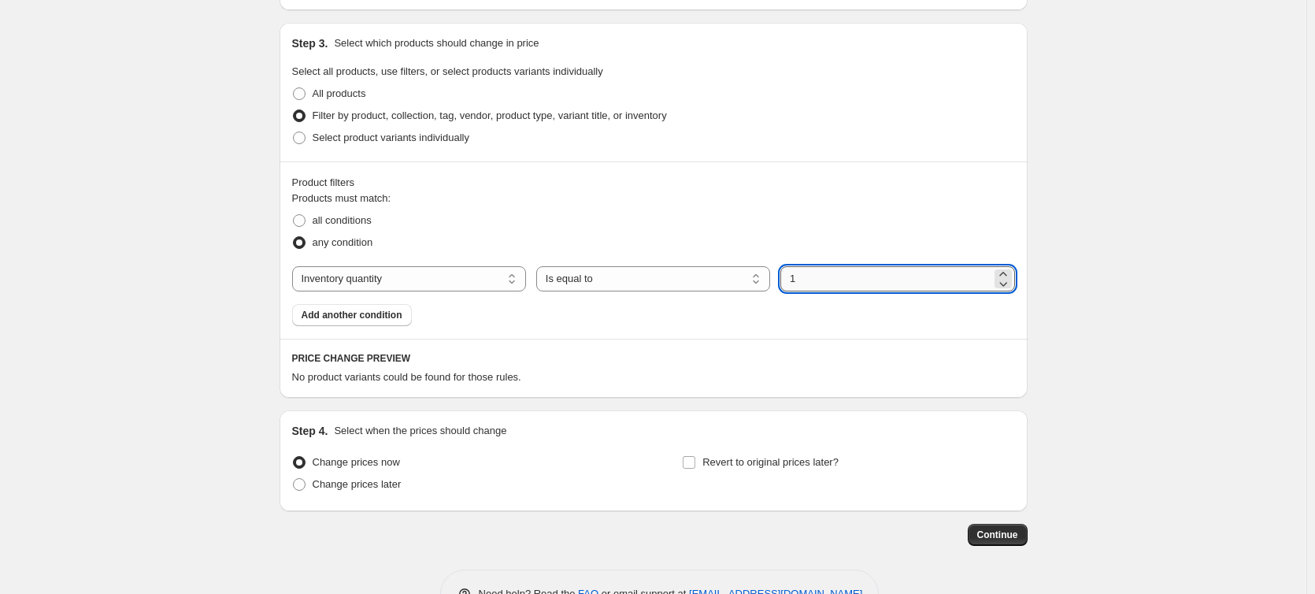
click at [864, 284] on input "1" at bounding box center [885, 278] width 210 height 25
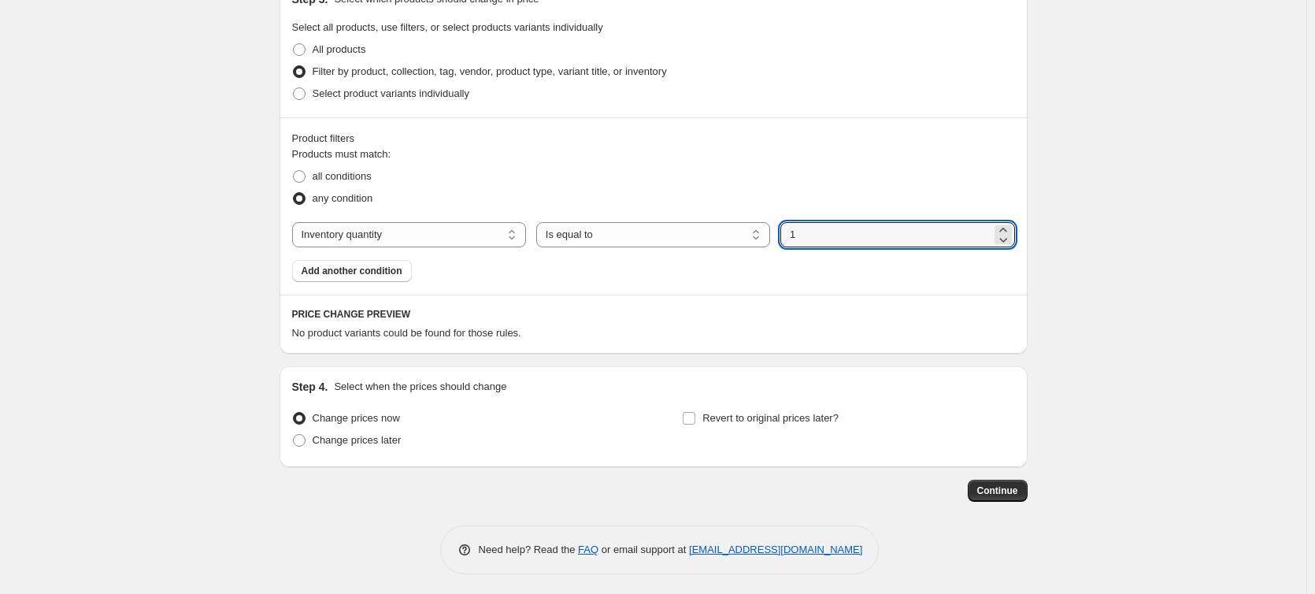
scroll to position [940, 0]
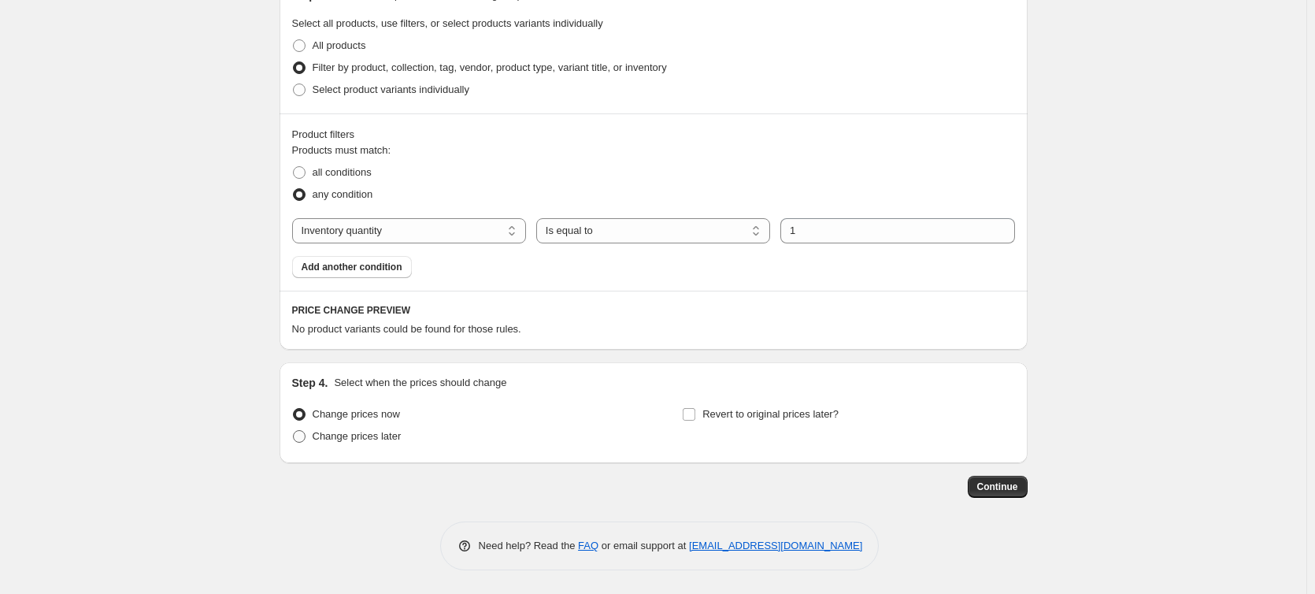
click at [387, 435] on span "Change prices later" at bounding box center [357, 436] width 89 height 12
click at [294, 431] on input "Change prices later" at bounding box center [293, 430] width 1 height 1
radio input "true"
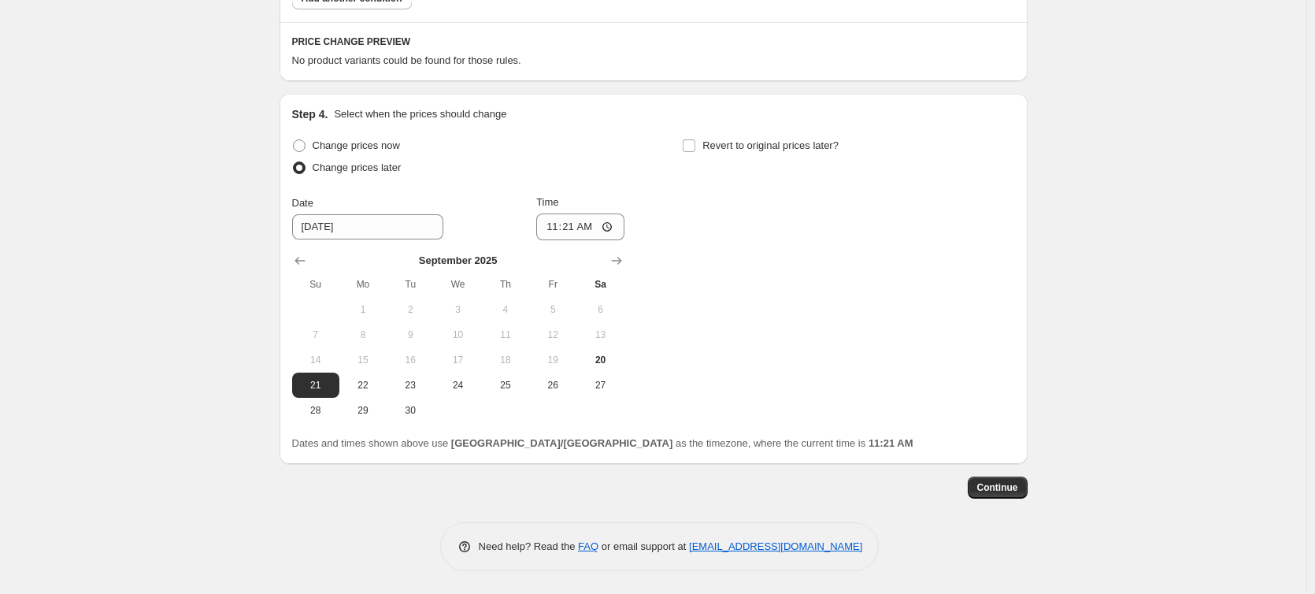
scroll to position [1209, 0]
click at [359, 385] on span "22" at bounding box center [363, 384] width 35 height 13
type input "[DATE]"
click at [579, 231] on input "11:21" at bounding box center [580, 226] width 88 height 27
click at [570, 219] on input "11:21" at bounding box center [580, 226] width 88 height 27
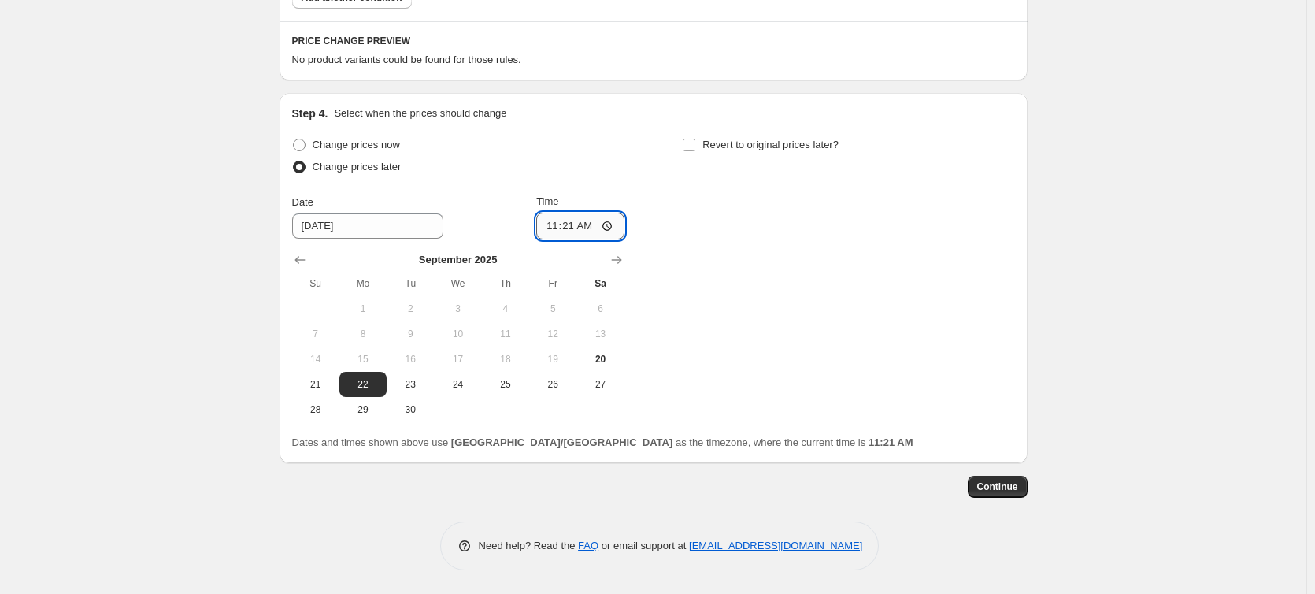
click at [570, 219] on input "11:21" at bounding box center [580, 226] width 88 height 27
type input "12:00"
click at [693, 146] on input "Revert to original prices later?" at bounding box center [689, 145] width 13 height 13
checkbox input "true"
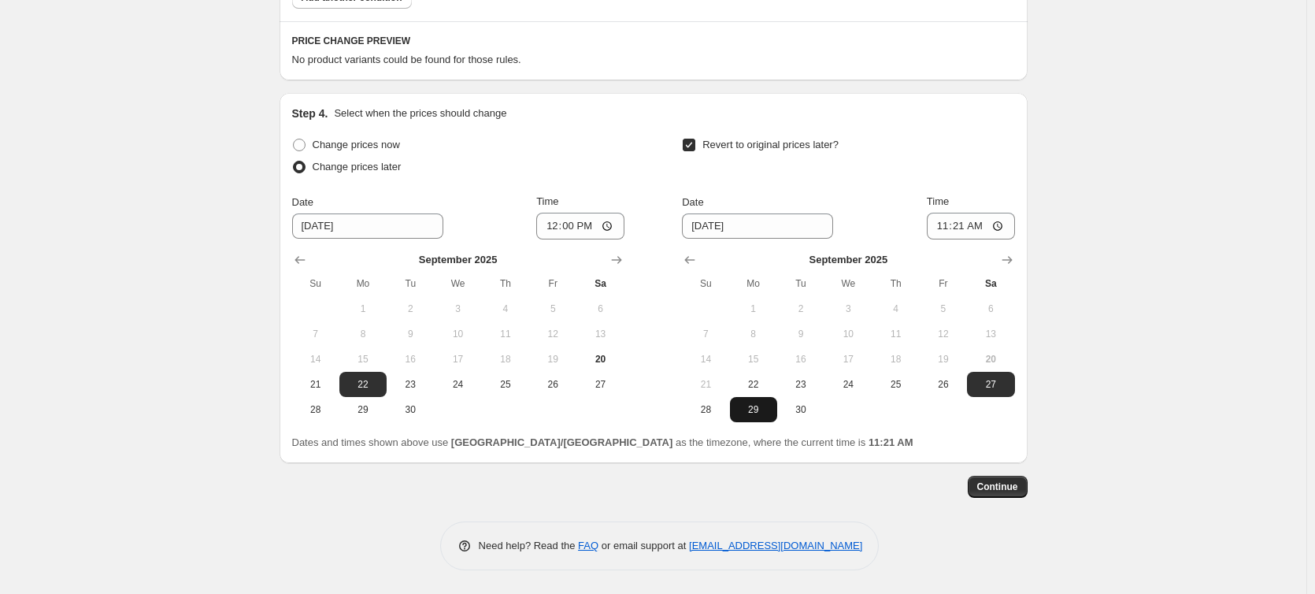
click at [757, 411] on span "29" at bounding box center [753, 409] width 35 height 13
click at [753, 379] on span "22" at bounding box center [753, 384] width 35 height 13
click at [807, 390] on span "23" at bounding box center [800, 384] width 35 height 13
click at [865, 382] on span "24" at bounding box center [848, 384] width 35 height 13
type input "[DATE]"
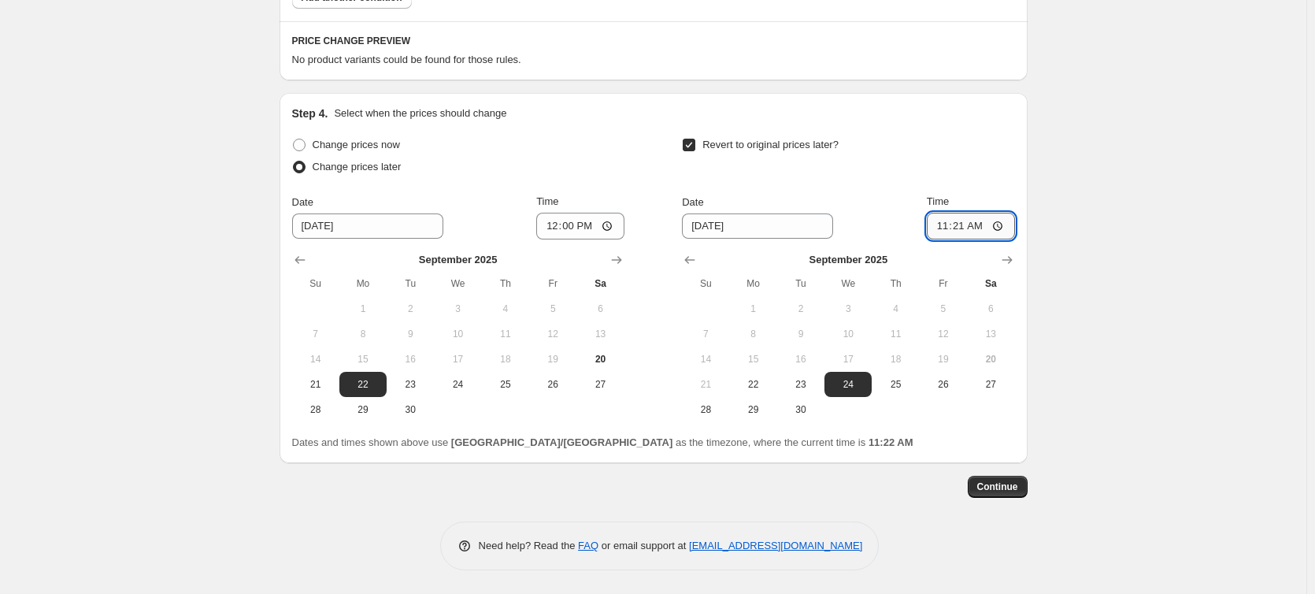
click at [981, 215] on input "11:21" at bounding box center [971, 226] width 88 height 27
click at [956, 228] on input "11:21" at bounding box center [971, 226] width 88 height 27
type input "23:59"
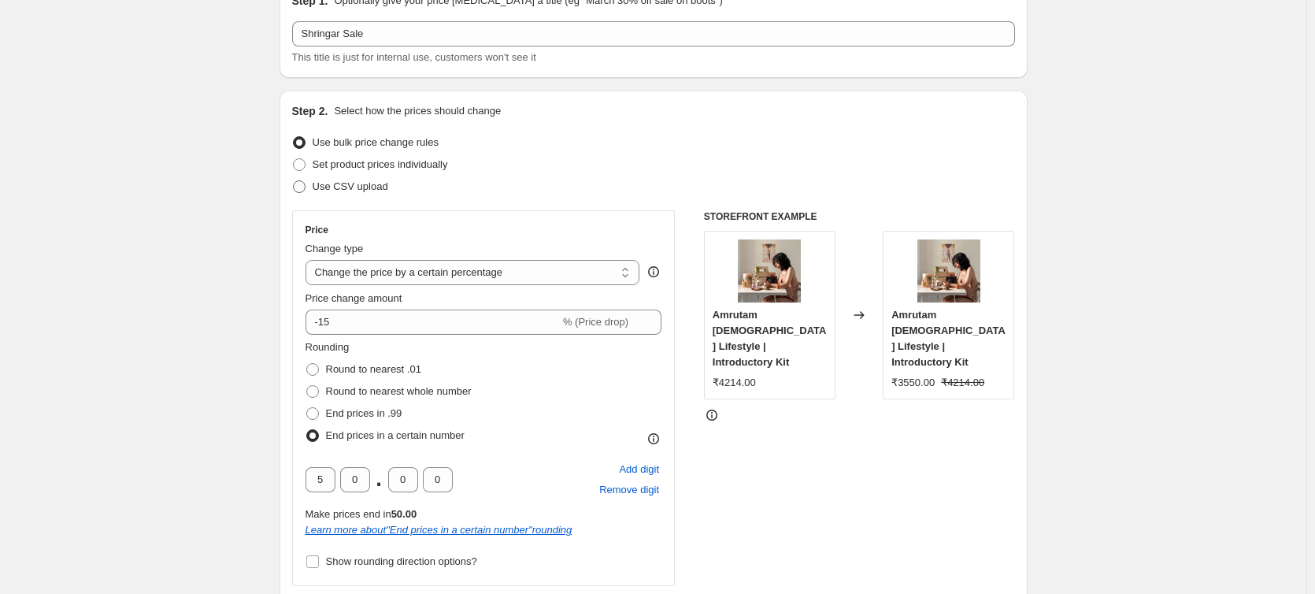
scroll to position [79, 0]
click at [365, 162] on span "Set product prices individually" at bounding box center [380, 165] width 135 height 12
click at [294, 160] on input "Set product prices individually" at bounding box center [293, 159] width 1 height 1
radio input "true"
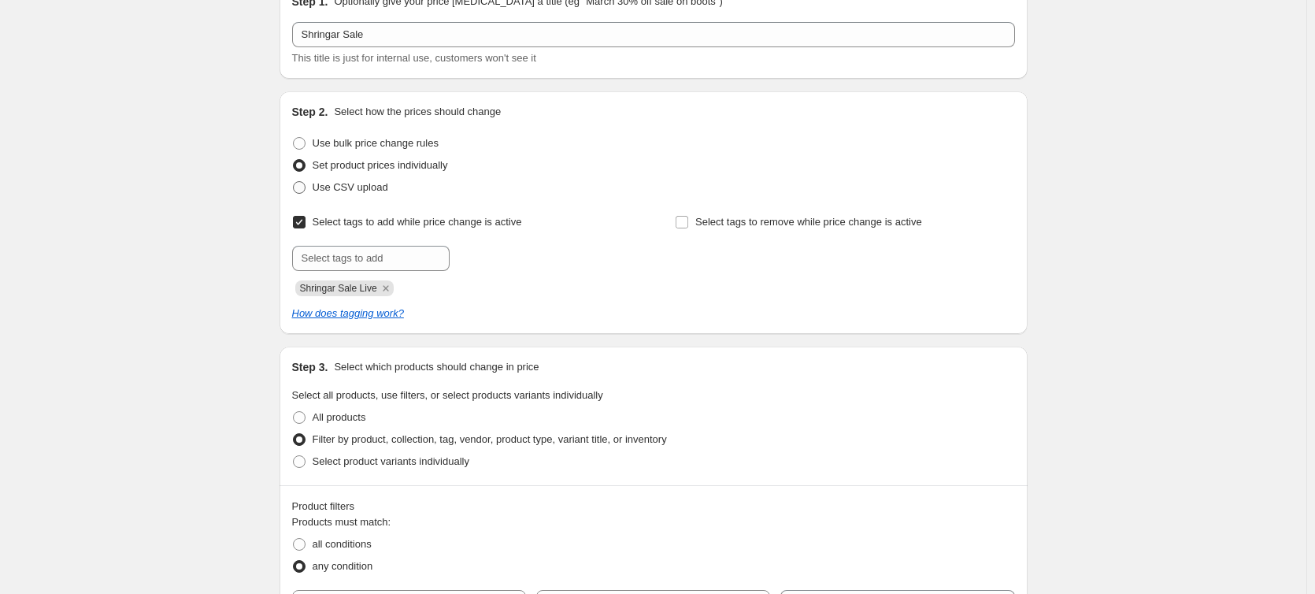
click at [335, 180] on span "Use CSV upload" at bounding box center [351, 187] width 76 height 16
click at [294, 181] on input "Use CSV upload" at bounding box center [293, 181] width 1 height 1
radio input "true"
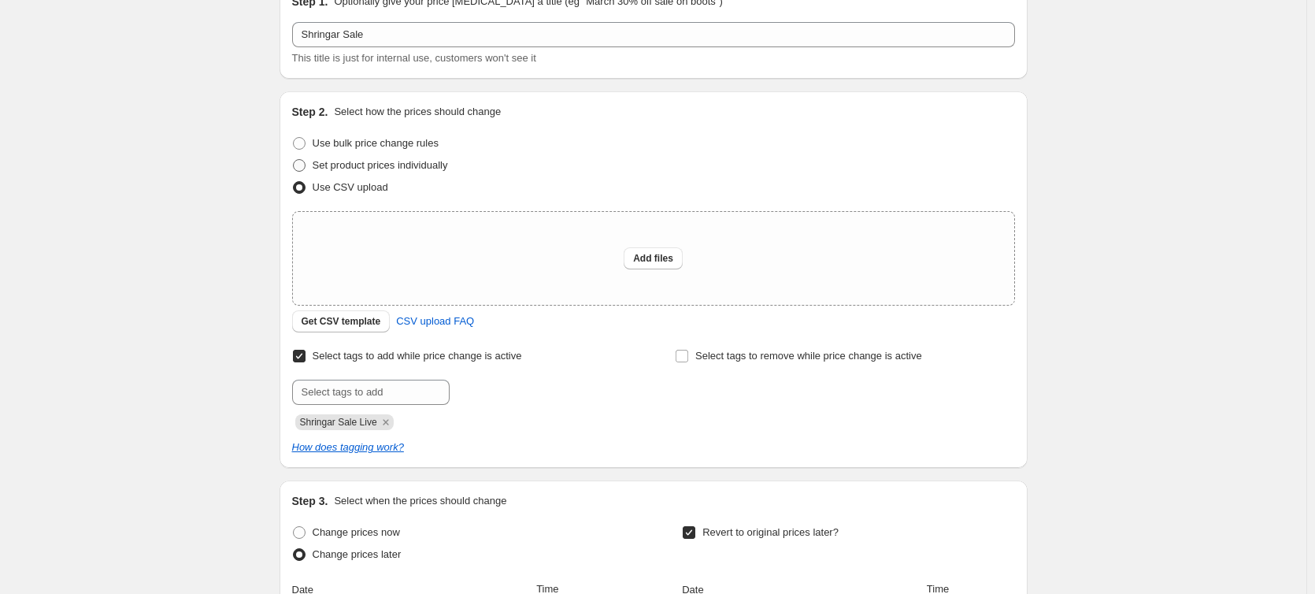
click at [398, 168] on span "Set product prices individually" at bounding box center [380, 165] width 135 height 12
click at [294, 160] on input "Set product prices individually" at bounding box center [293, 159] width 1 height 1
radio input "true"
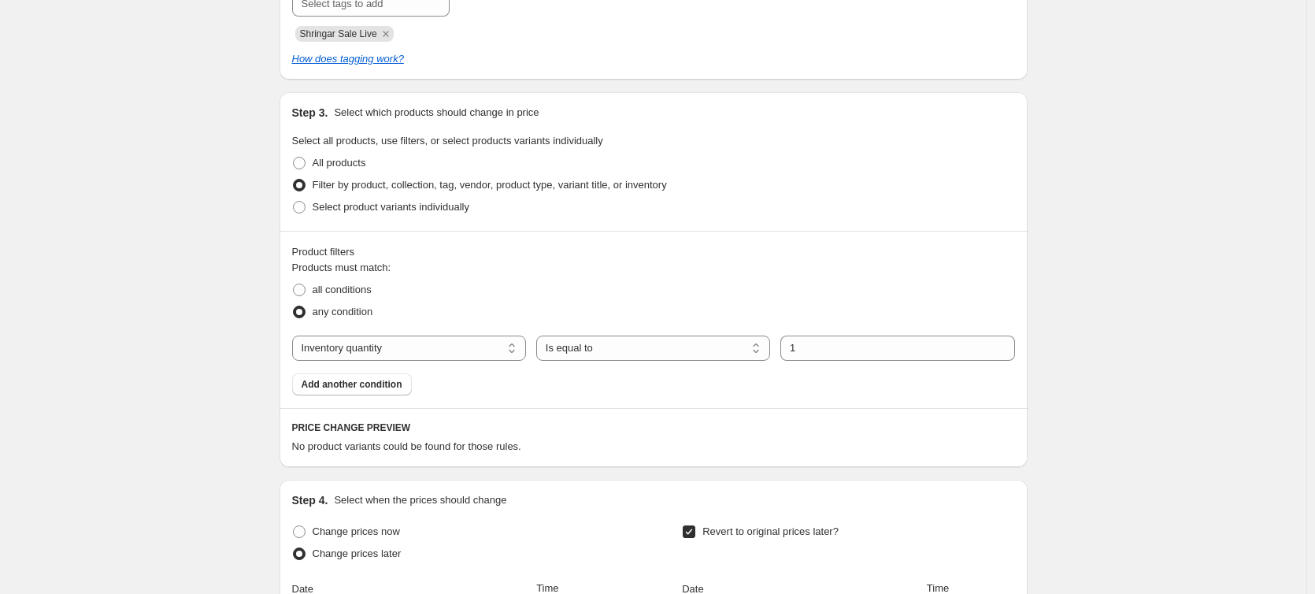
scroll to position [341, 0]
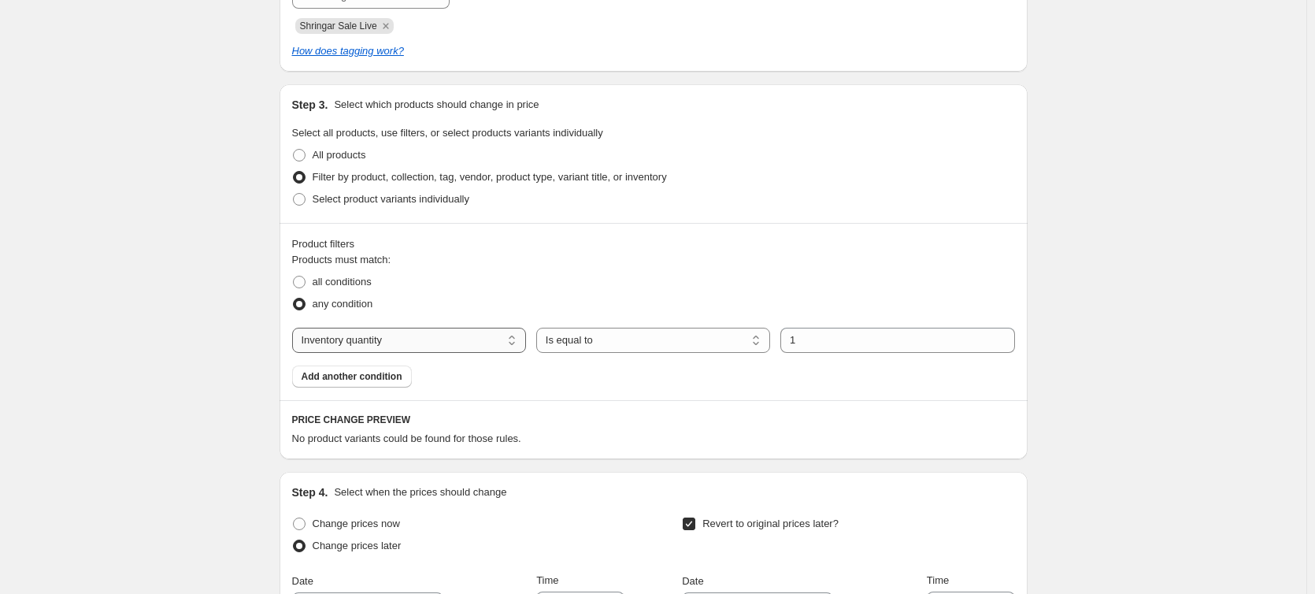
click at [418, 333] on select "The product The product's collection The product's tag The product's vendor The…" at bounding box center [409, 340] width 234 height 25
select select "collection"
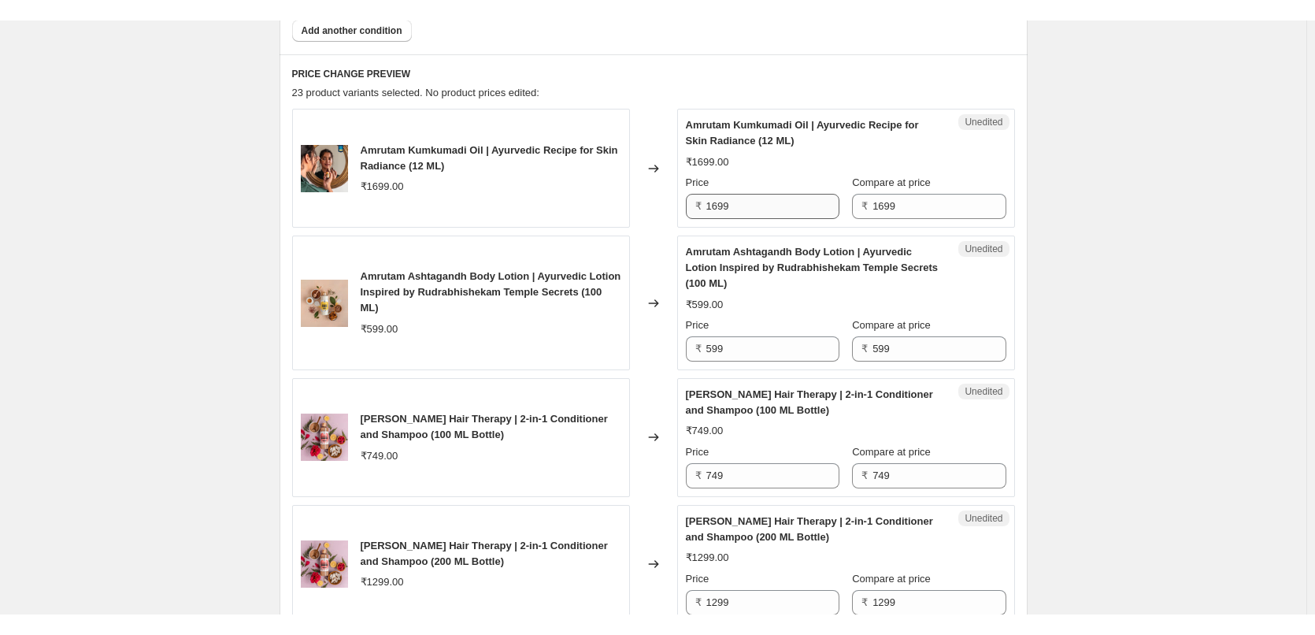
scroll to position [709, 0]
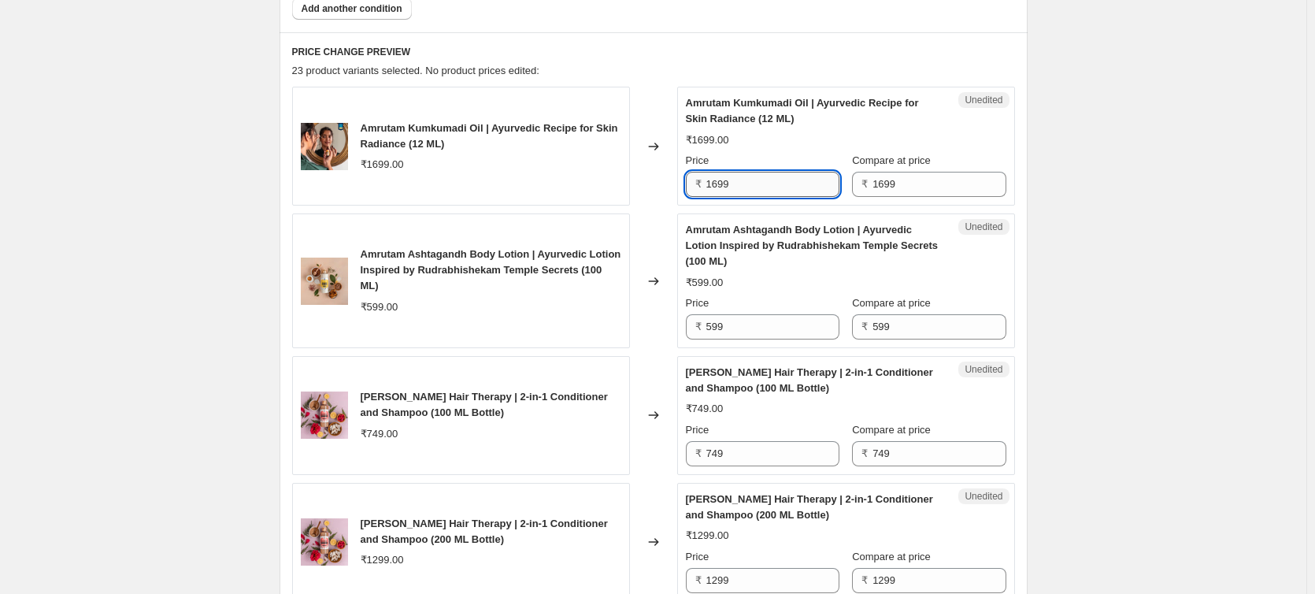
click at [724, 180] on input "1699" at bounding box center [772, 184] width 133 height 25
click at [715, 183] on input "1699" at bounding box center [772, 184] width 133 height 25
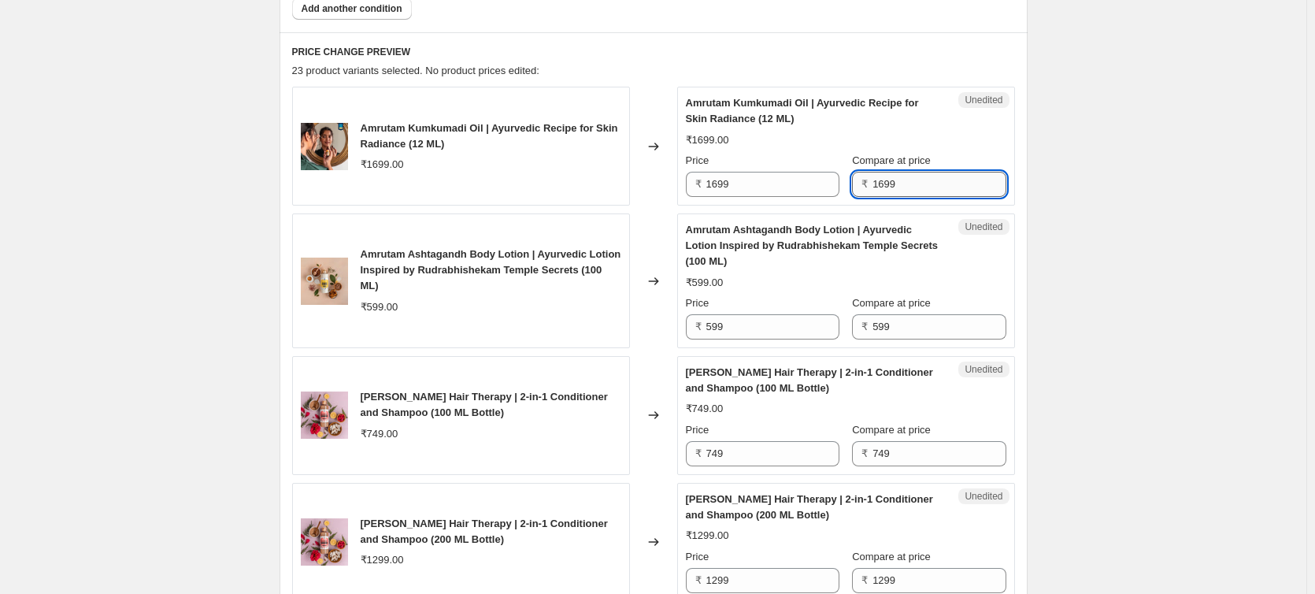
click at [890, 180] on input "1699" at bounding box center [938, 184] width 133 height 25
click at [947, 176] on input "1699" at bounding box center [938, 184] width 133 height 25
click at [730, 194] on input "1699" at bounding box center [772, 184] width 133 height 25
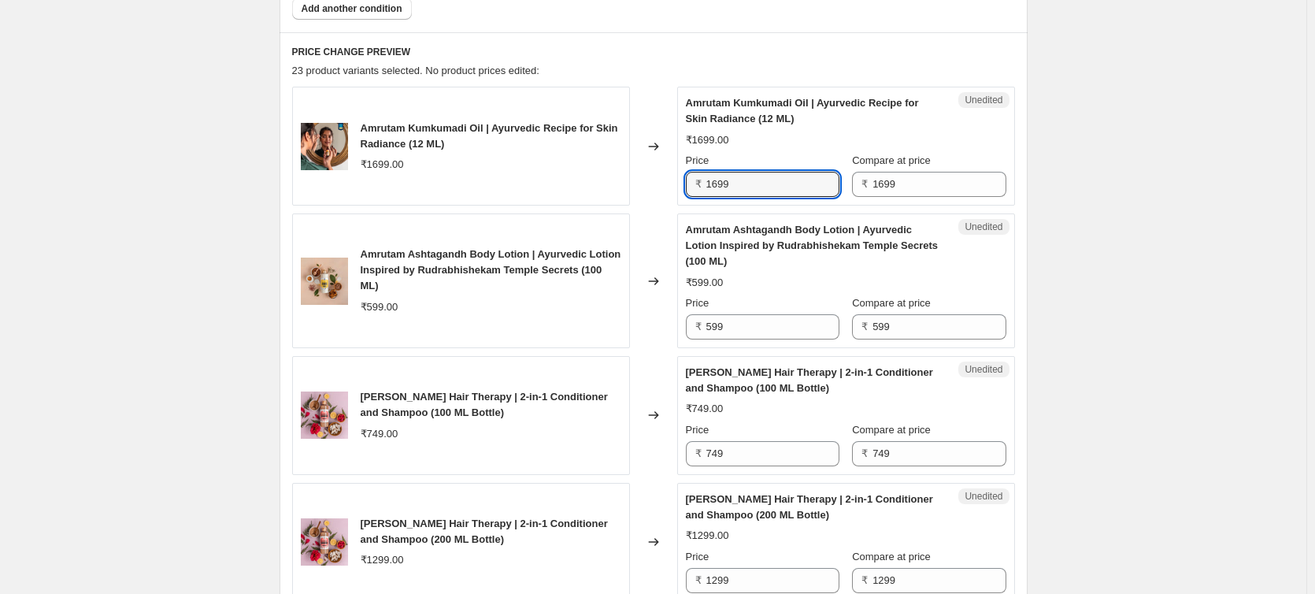
paste input ",274.00"
type input "1699"
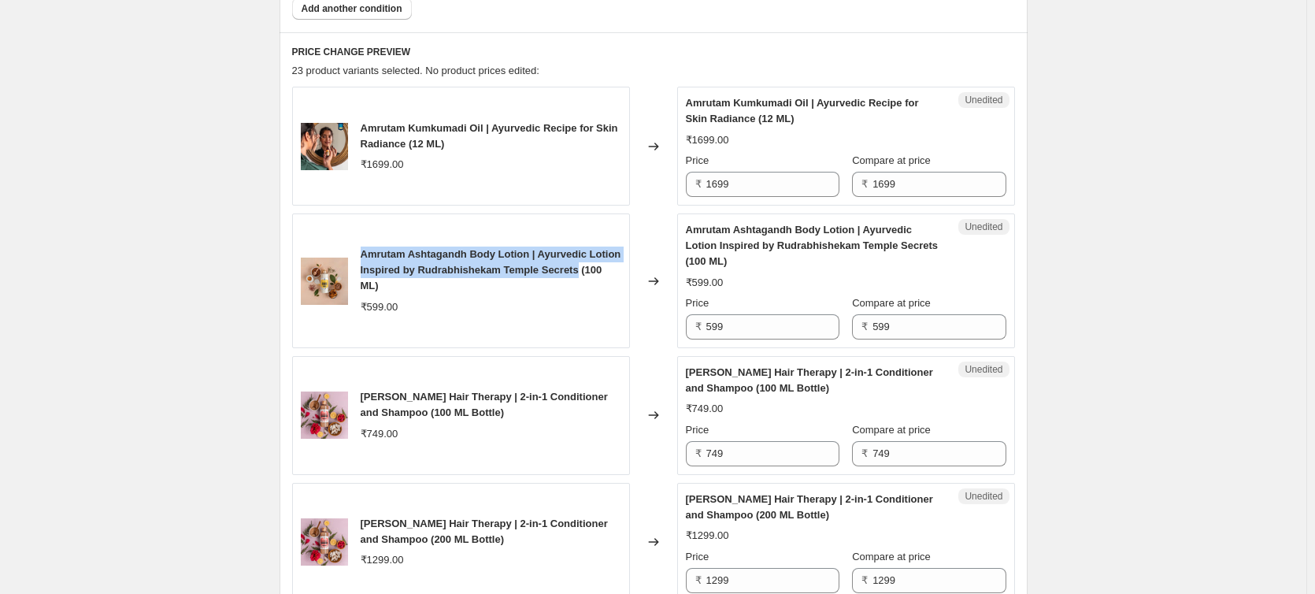
drag, startPoint x: 362, startPoint y: 254, endPoint x: 622, endPoint y: 276, distance: 260.7
click at [622, 276] on div "Amrutam Ashtagandh Body Lotion | Ayurvedic Lotion Inspired by Rudrabhishekam Te…" at bounding box center [461, 280] width 338 height 135
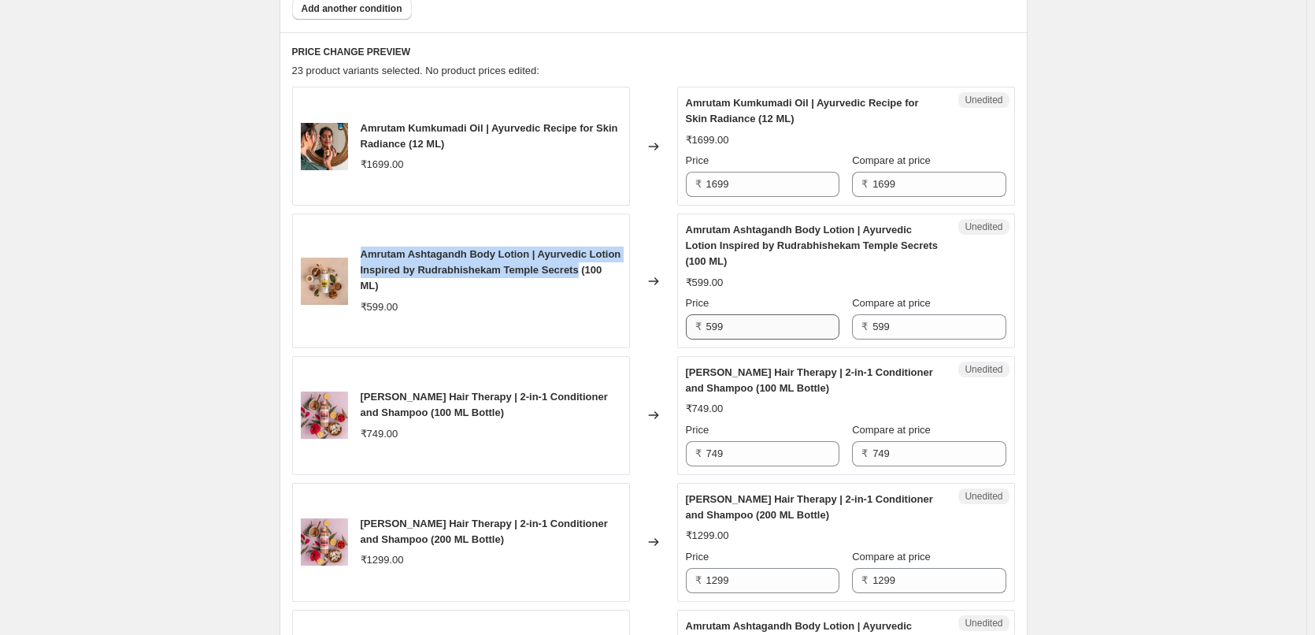
copy span "Amrutam Ashtagandh Body Lotion | Ayurvedic Lotion Inspired by Rudrabhishekam Te…"
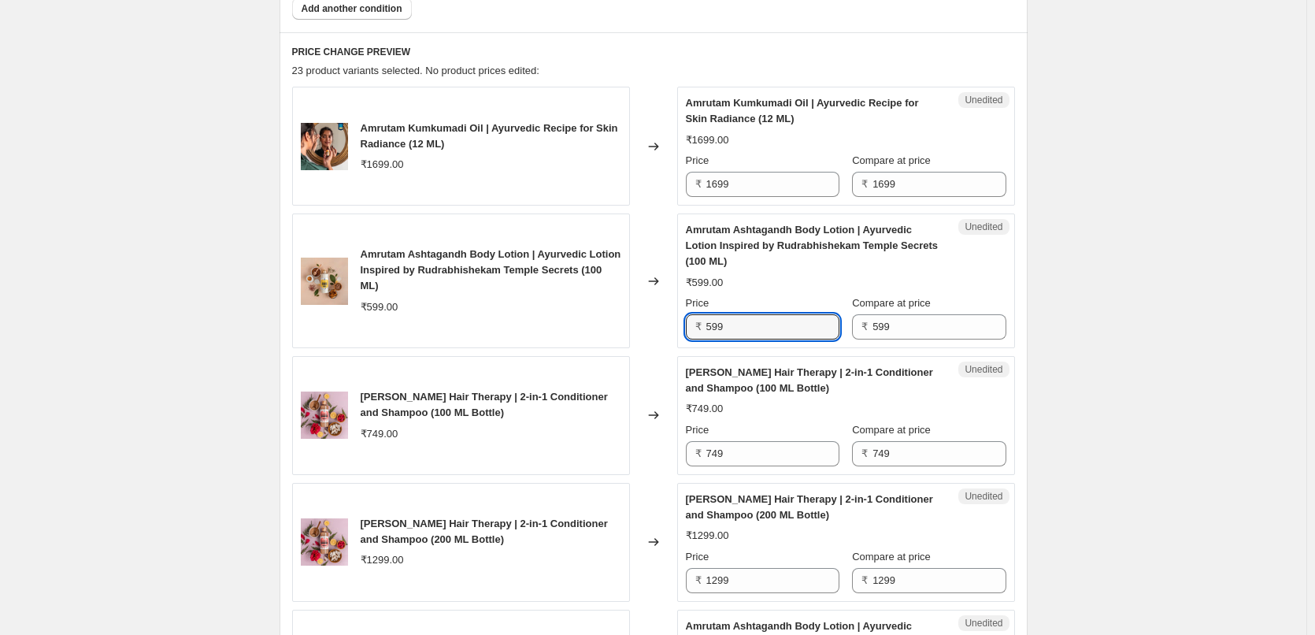
drag, startPoint x: 577, startPoint y: 327, endPoint x: 453, endPoint y: 323, distance: 124.5
click at [453, 323] on div "Amrutam Ashtagandh Body Lotion | Ayurvedic Lotion Inspired by Rudrabhishekam Te…" at bounding box center [653, 280] width 723 height 135
paste input "47"
type input "479"
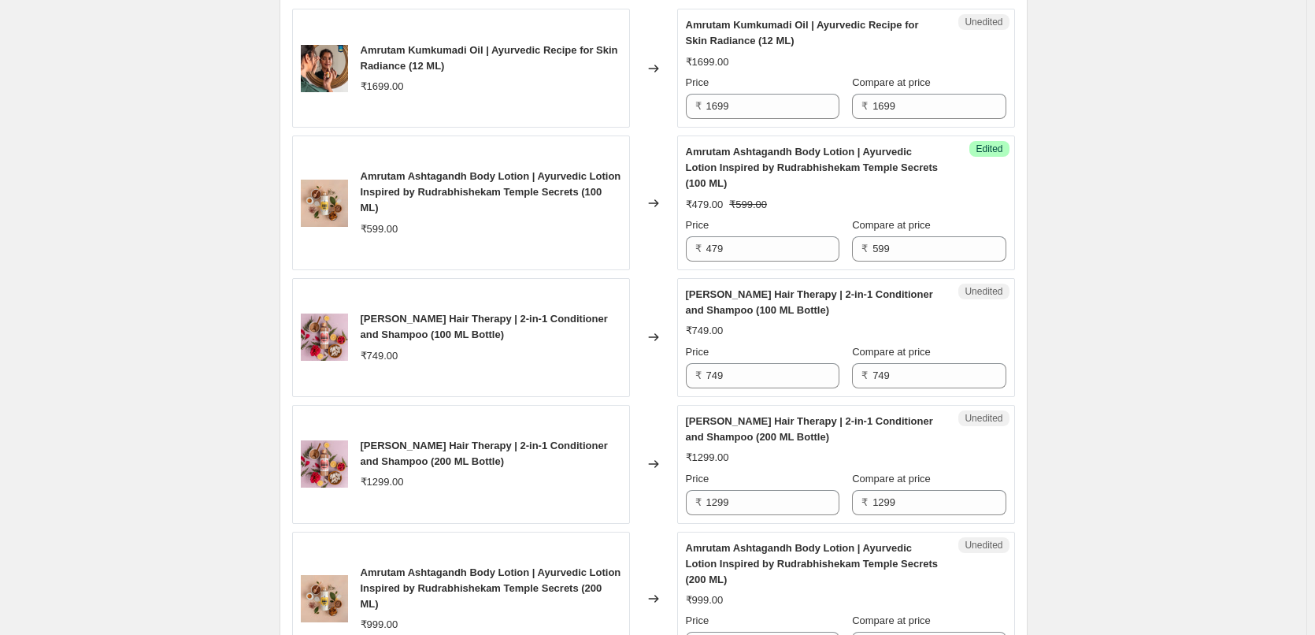
scroll to position [813, 0]
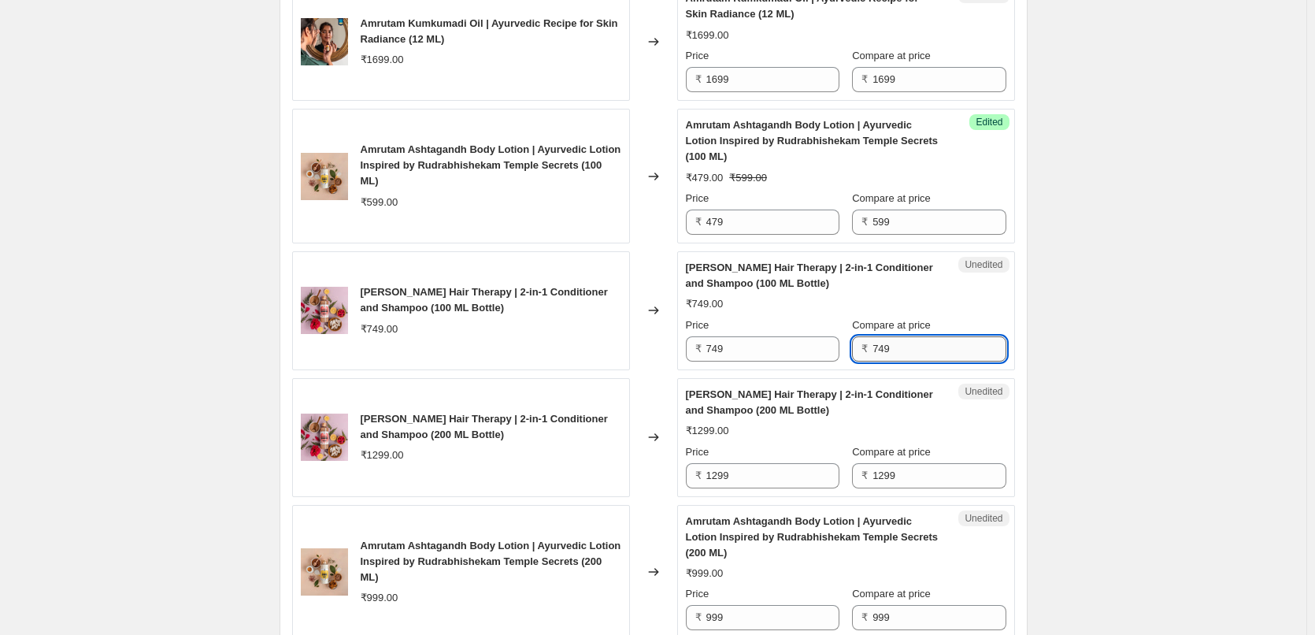
click at [939, 342] on input "749" at bounding box center [938, 348] width 133 height 25
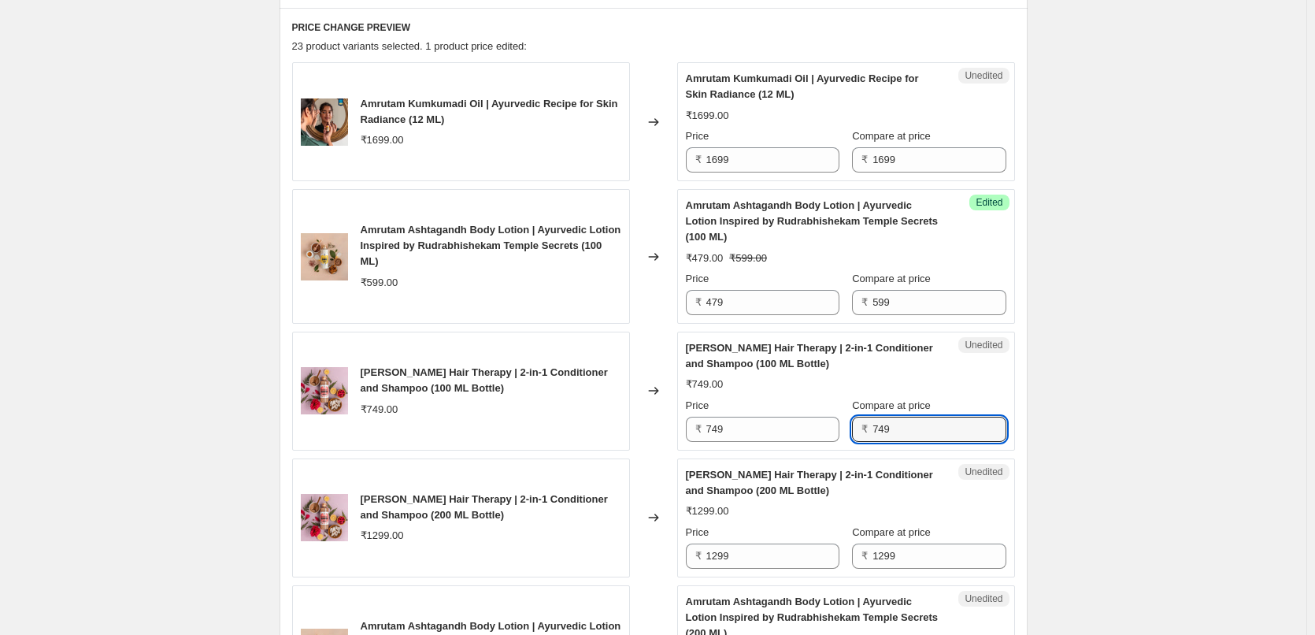
scroll to position [630, 0]
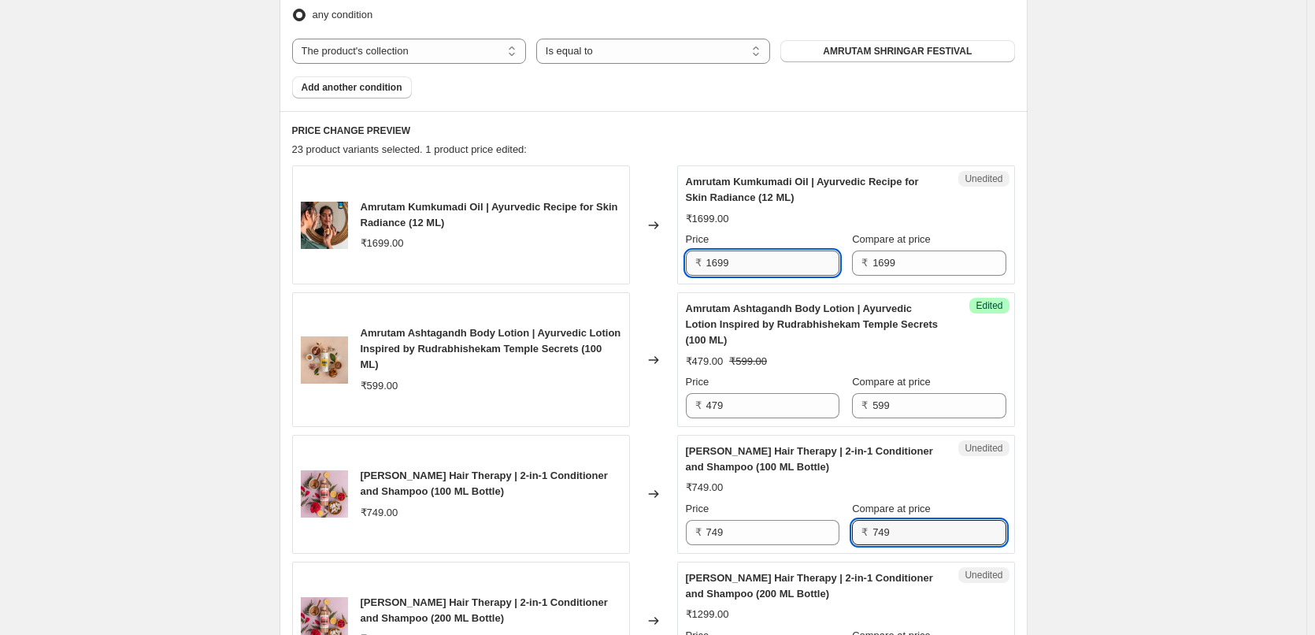
click at [751, 258] on input "1699" at bounding box center [772, 262] width 133 height 25
paste input "274"
type input "1274"
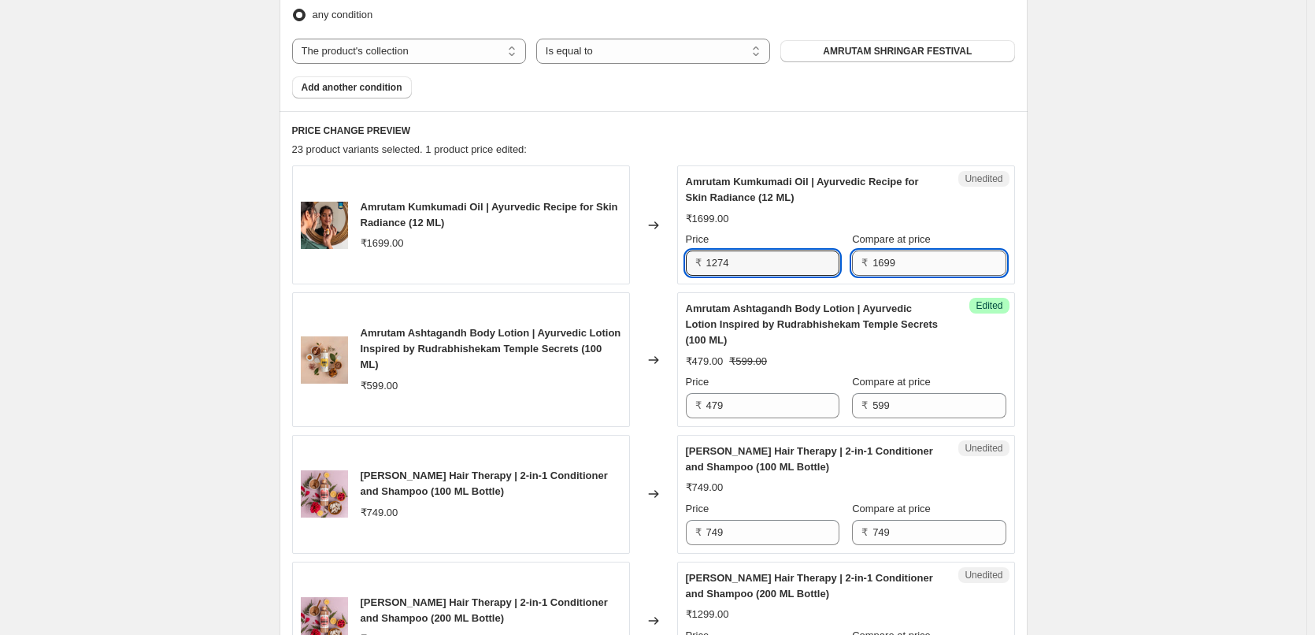
click at [920, 261] on input "1699" at bounding box center [938, 262] width 133 height 25
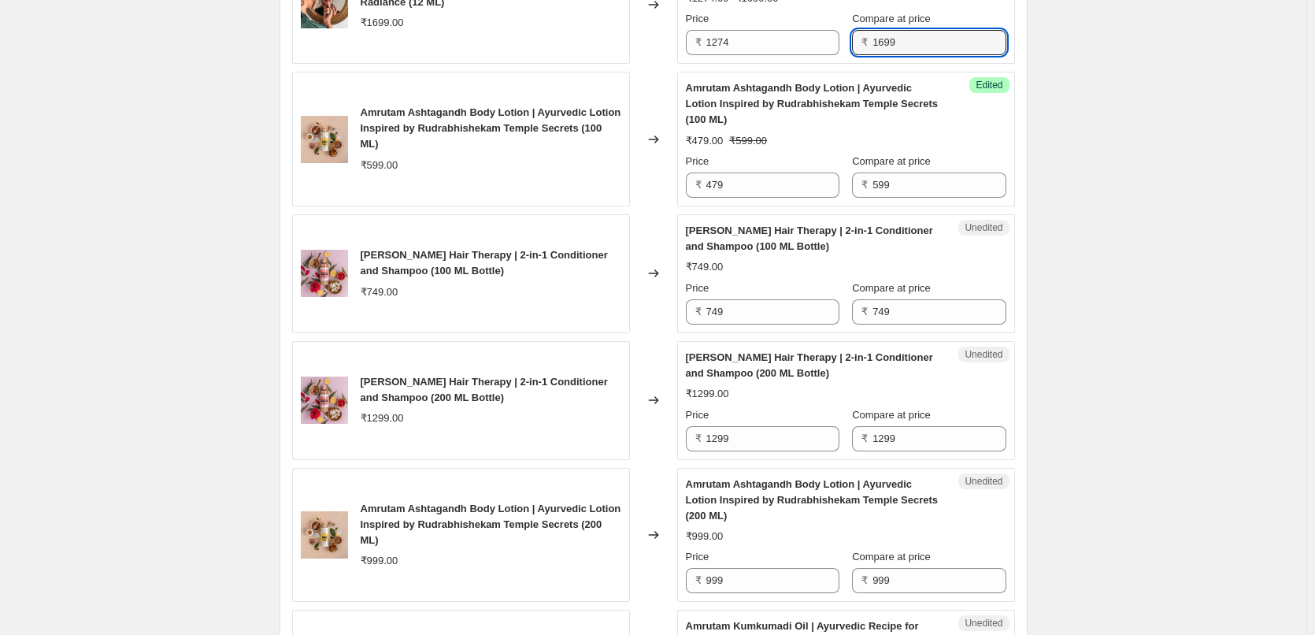
scroll to position [866, 0]
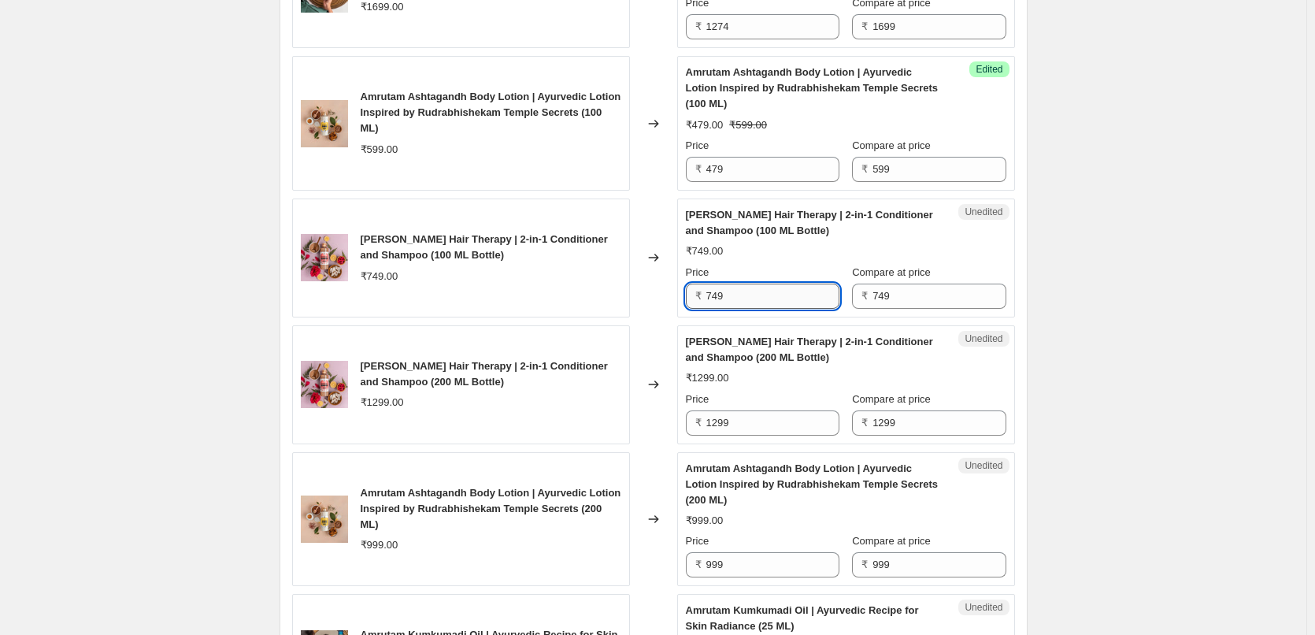
click at [806, 293] on input "749" at bounding box center [772, 295] width 133 height 25
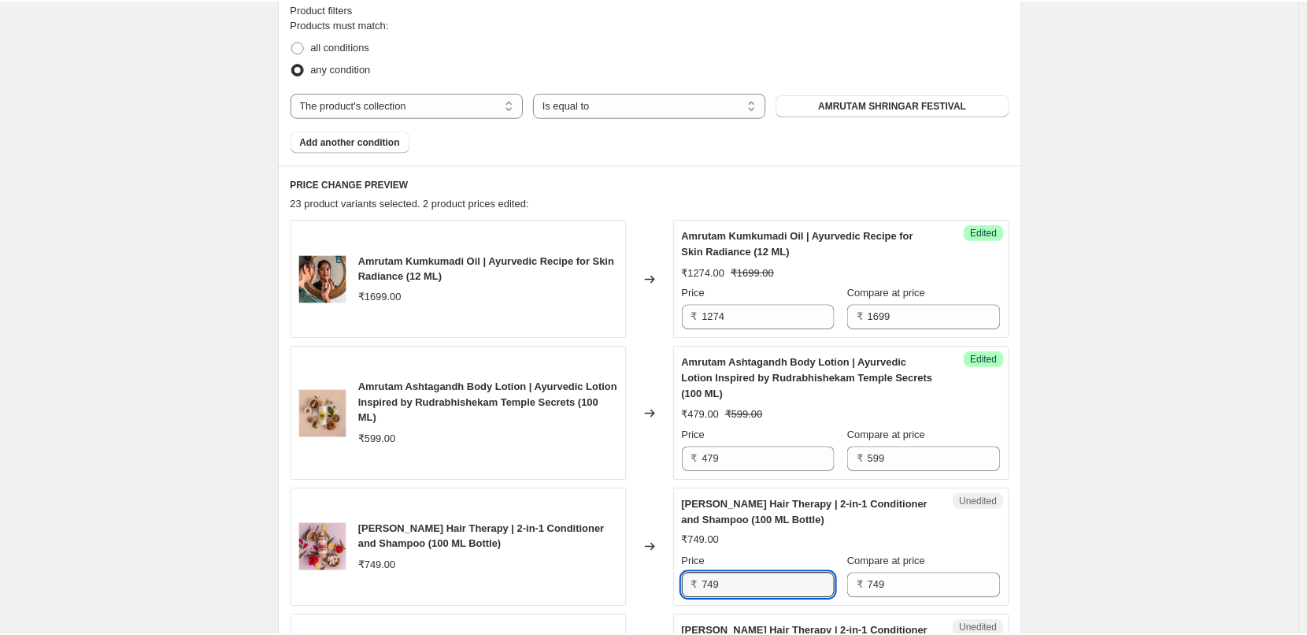
scroll to position [630, 0]
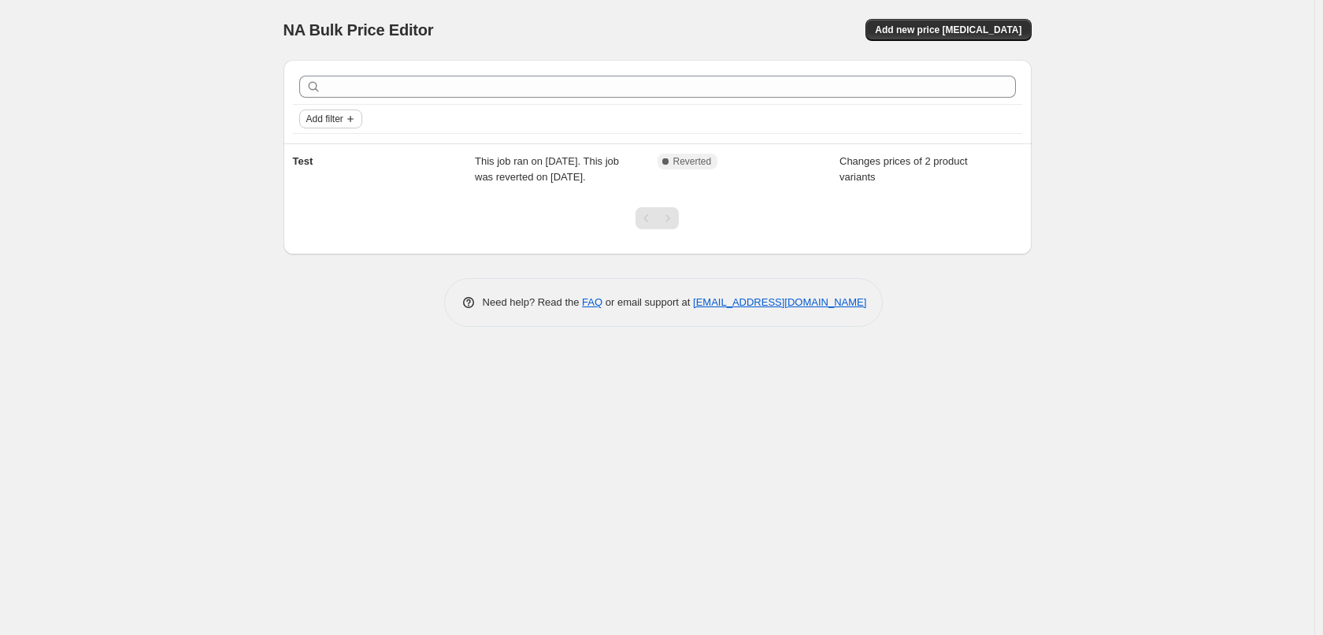
click at [351, 118] on icon "Add filter" at bounding box center [350, 119] width 13 height 13
drag, startPoint x: 181, startPoint y: 164, endPoint x: 177, endPoint y: 156, distance: 8.8
click at [179, 163] on div "NA Bulk Price Editor. This page is ready NA Bulk Price Editor Add new price cha…" at bounding box center [657, 317] width 1314 height 635
